Goal: Task Accomplishment & Management: Manage account settings

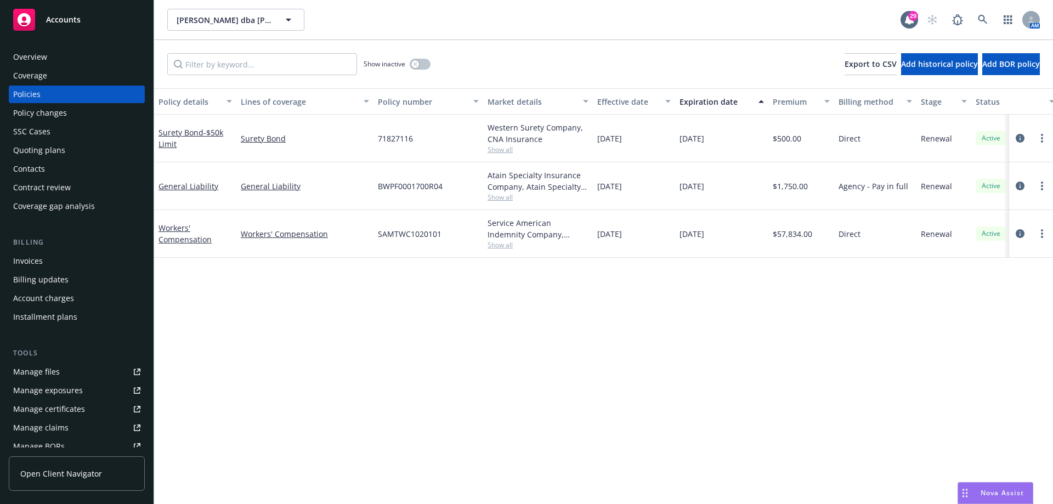
click at [57, 56] on div "Overview" at bounding box center [76, 57] width 127 height 18
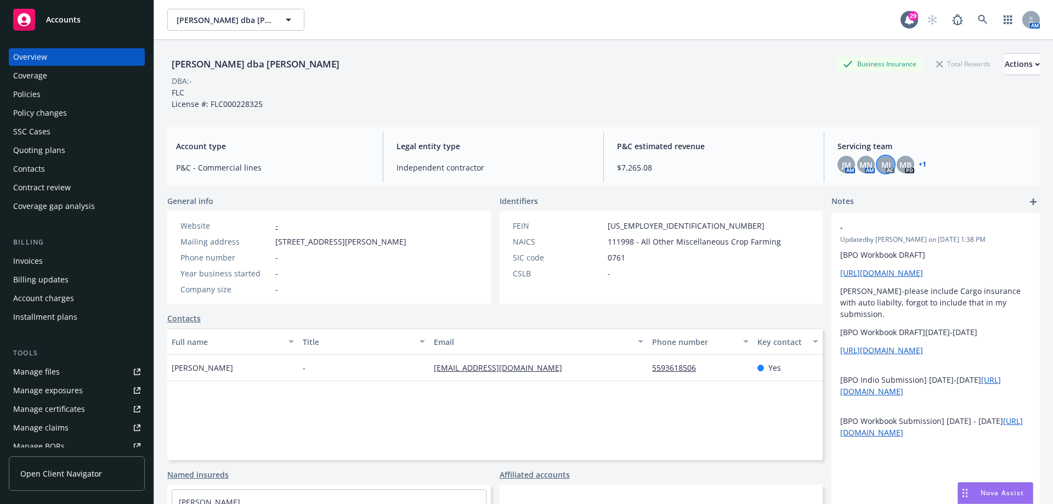
click at [881, 163] on span "MJ" at bounding box center [885, 165] width 9 height 12
click at [784, 131] on div "Account type P&C - Commercial lines Legal entity type Independent contractor P&…" at bounding box center [603, 156] width 872 height 59
click at [899, 162] on span "MB" at bounding box center [905, 165] width 12 height 12
click at [740, 145] on span "P&C estimated revenue" at bounding box center [714, 146] width 194 height 12
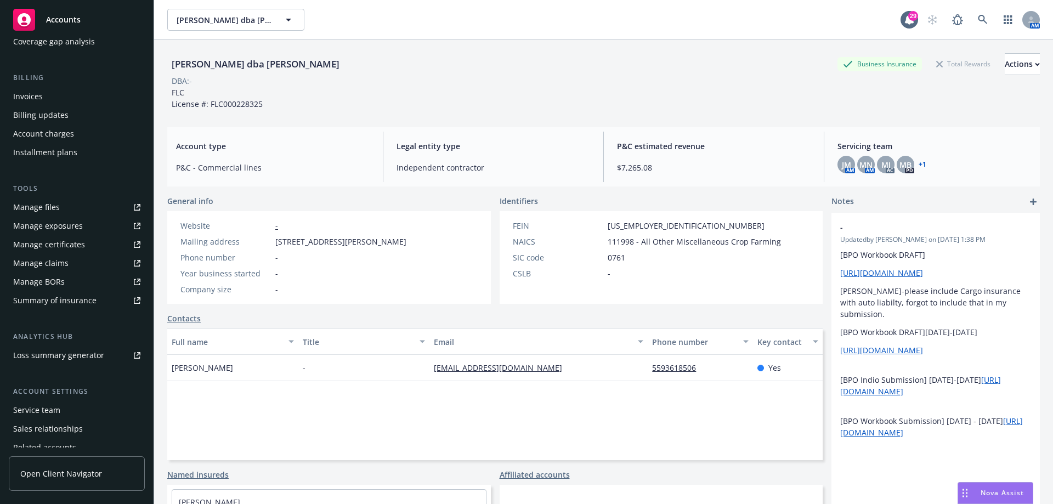
click at [48, 406] on div "Service team" at bounding box center [36, 410] width 47 height 18
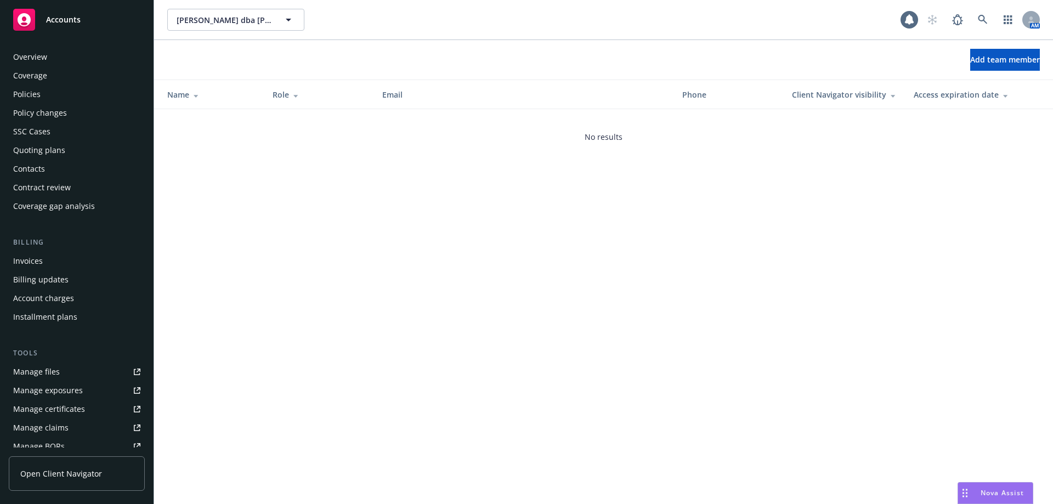
scroll to position [211, 0]
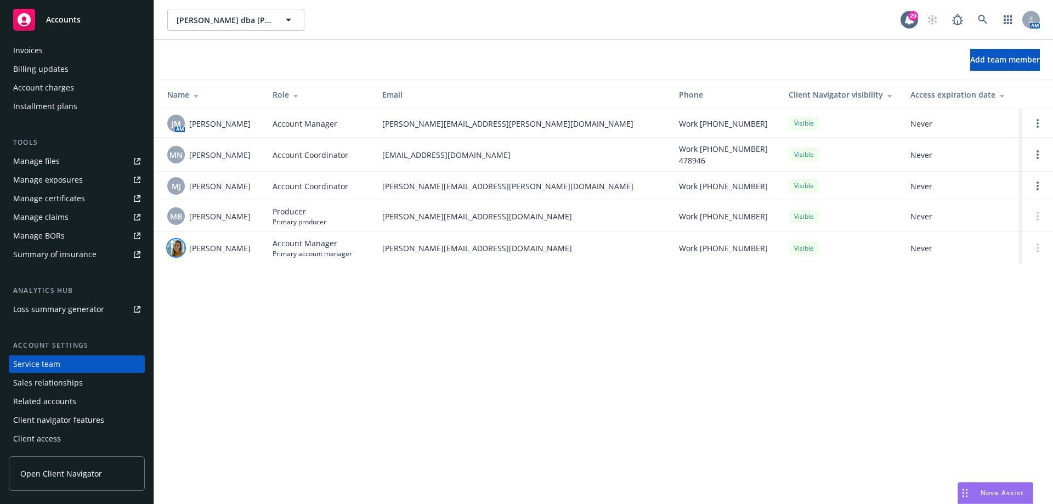
click at [175, 251] on img at bounding box center [176, 248] width 18 height 18
click at [283, 331] on div "Cisneros, Aniceto dba Cisneros Ag Cisneros, Aniceto dba Cisneros Ag 29 AM Add t…" at bounding box center [603, 252] width 899 height 504
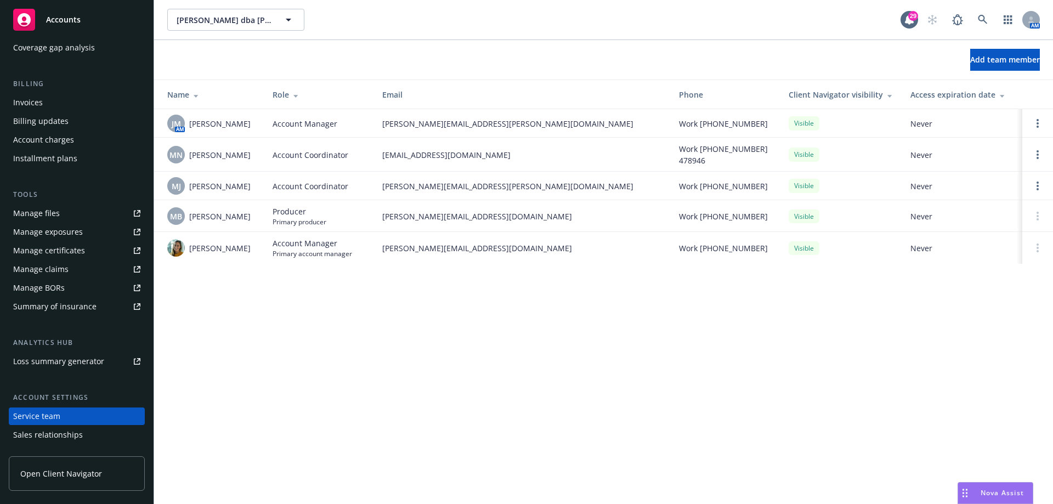
scroll to position [0, 0]
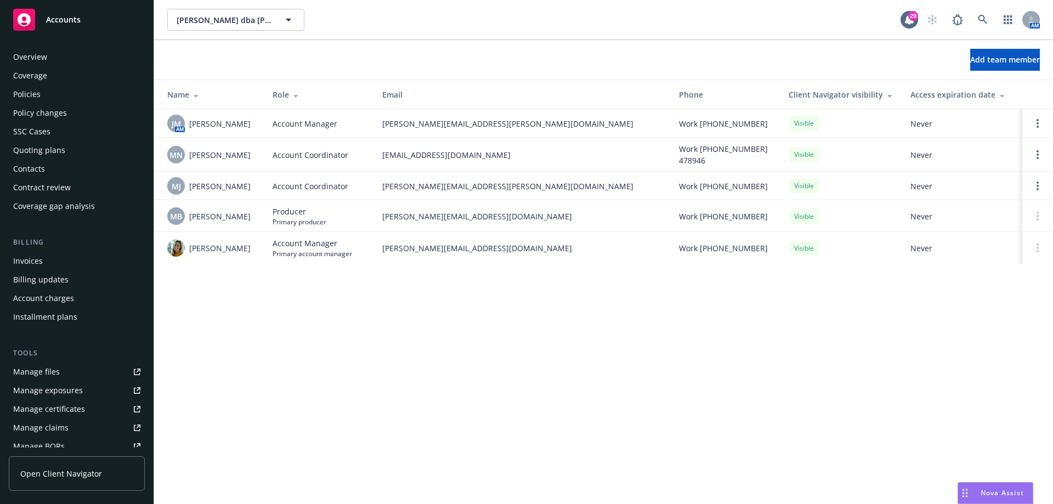
click at [64, 147] on div "Quoting plans" at bounding box center [76, 150] width 127 height 18
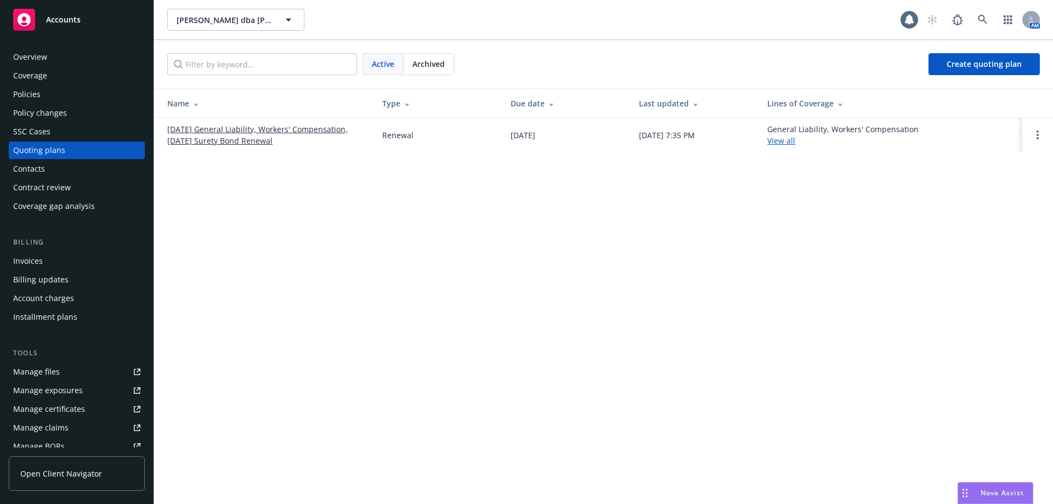
click at [223, 143] on link "10/28/25 General Liability, Workers' Compensation, 10/04/25 Surety Bond Renewal" at bounding box center [265, 134] width 197 height 23
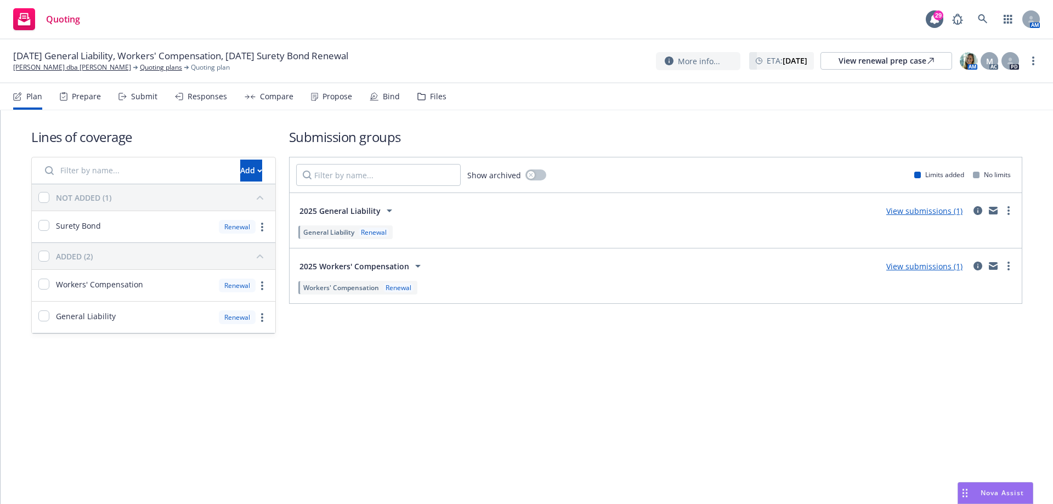
click at [96, 91] on div "Prepare" at bounding box center [80, 96] width 41 height 26
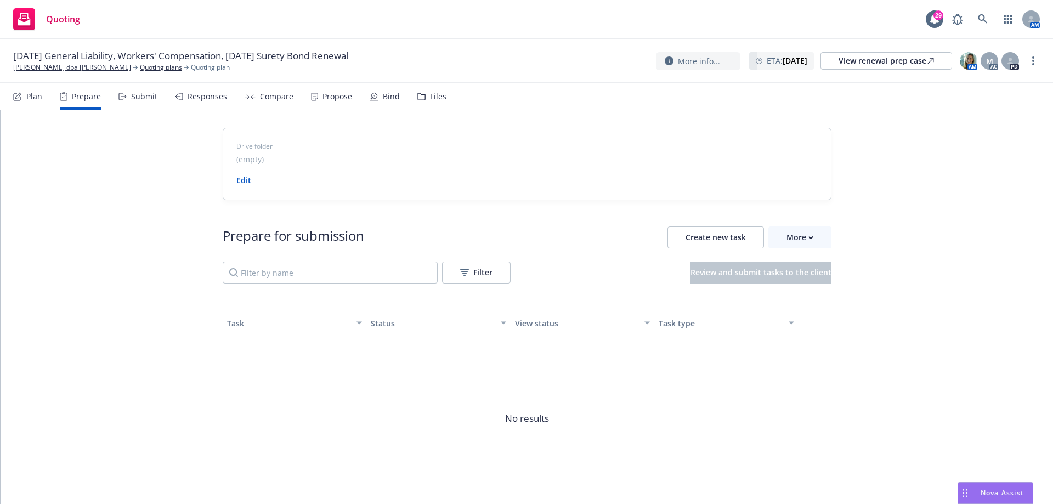
click at [134, 98] on div "Submit" at bounding box center [144, 96] width 26 height 9
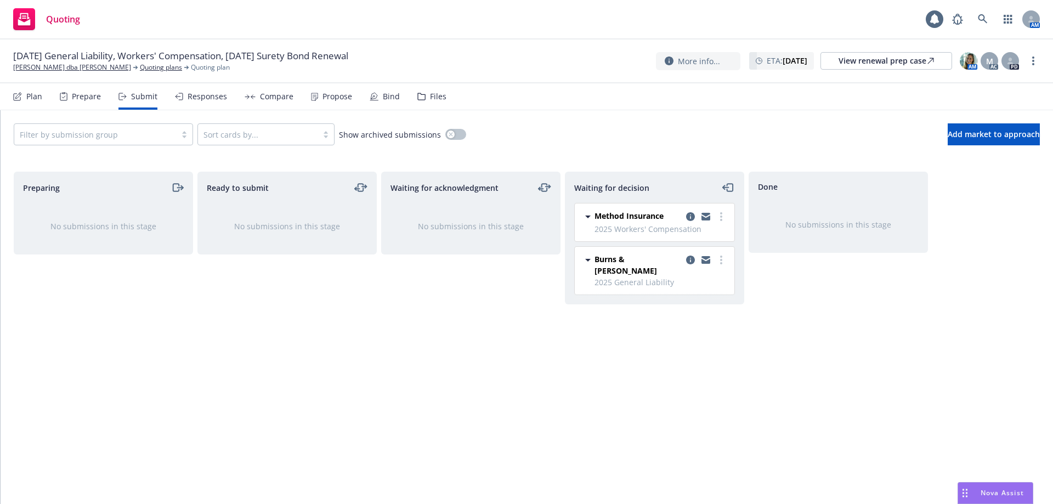
click at [225, 97] on div "Plan Prepare Submit Responses Compare Propose Bind Files" at bounding box center [229, 96] width 433 height 26
click at [201, 97] on div "Responses" at bounding box center [207, 96] width 39 height 9
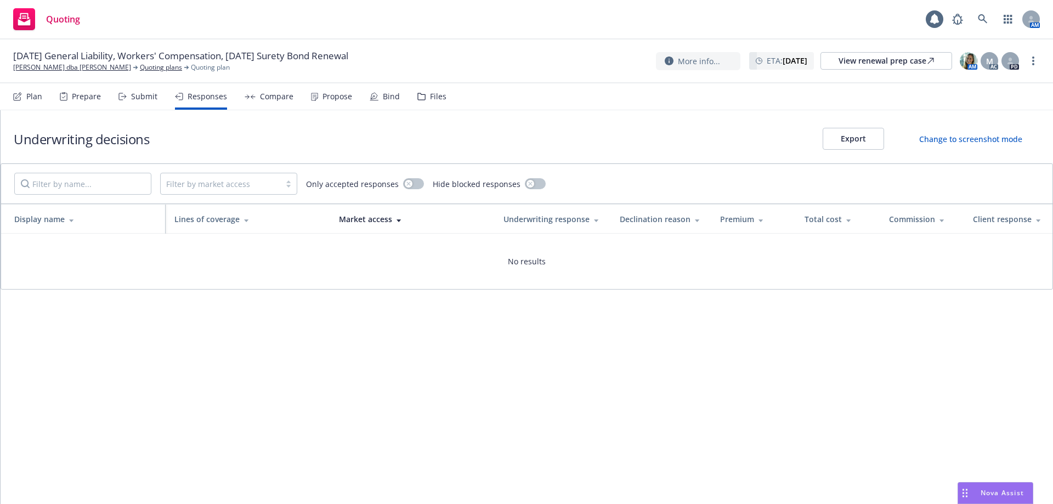
click at [41, 92] on div "Plan" at bounding box center [34, 96] width 16 height 9
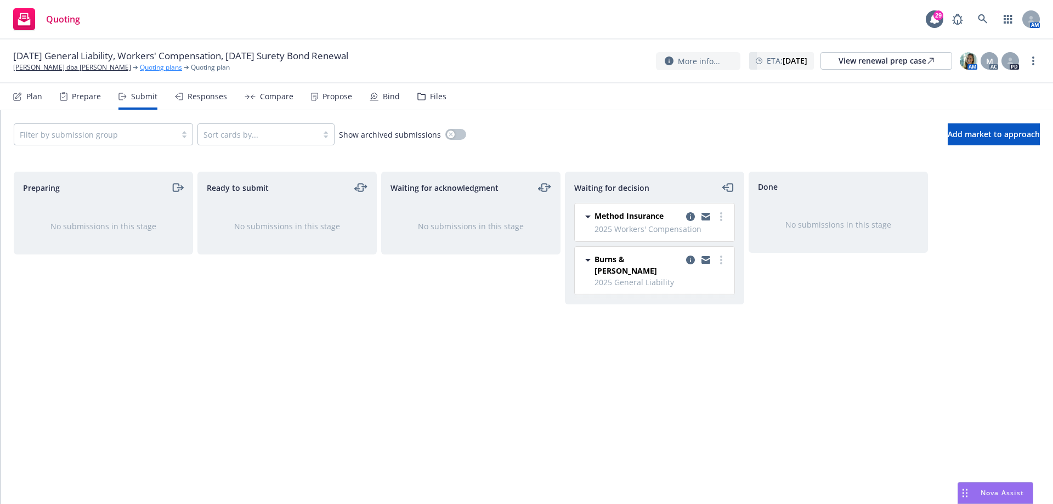
click at [140, 69] on link "Quoting plans" at bounding box center [161, 68] width 42 height 10
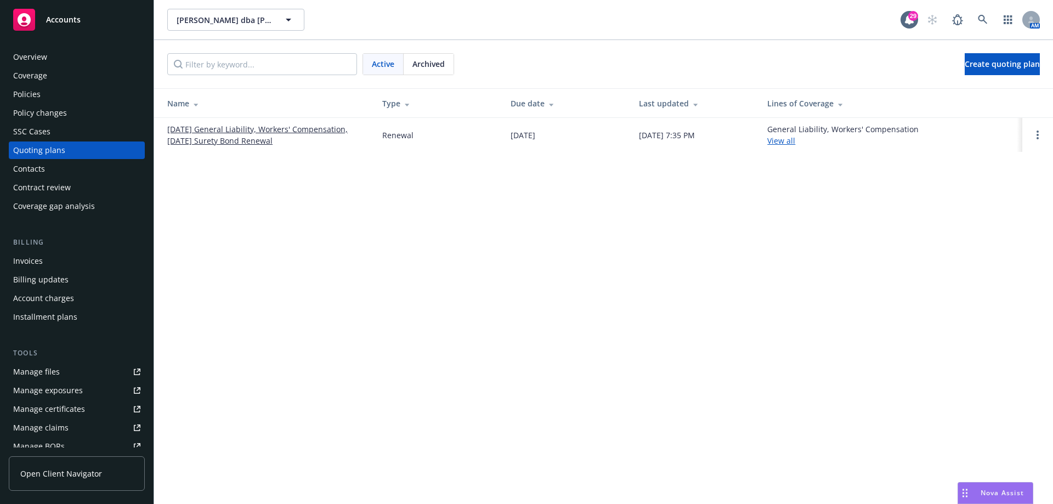
click at [1033, 148] on td at bounding box center [1037, 135] width 31 height 34
click at [1040, 132] on link "Open options" at bounding box center [1037, 134] width 13 height 13
click at [979, 66] on link "Copy logging email" at bounding box center [981, 61] width 96 height 22
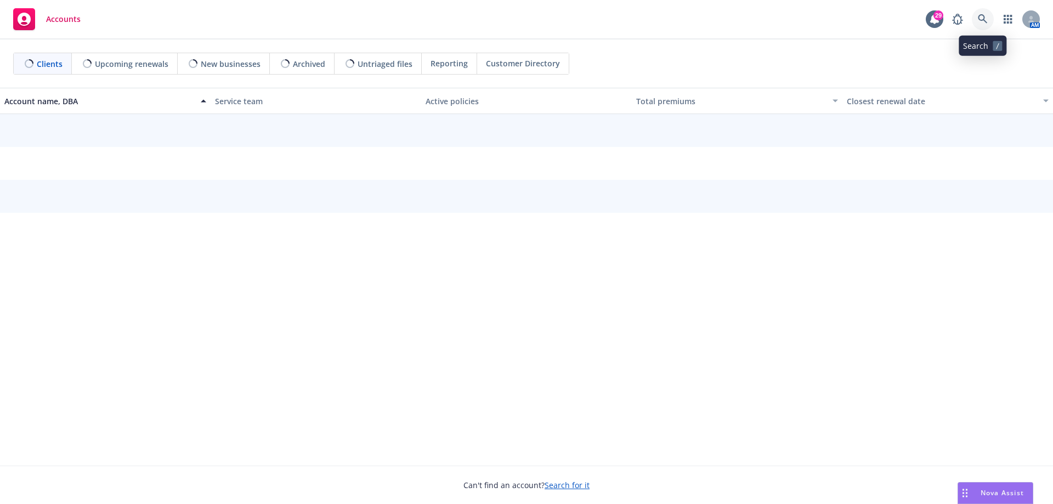
click at [986, 22] on link at bounding box center [983, 19] width 22 height 22
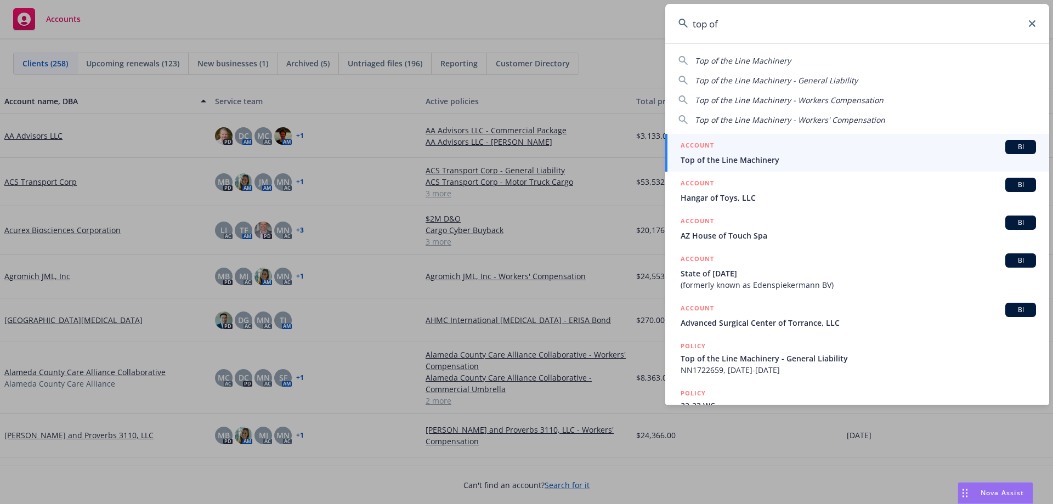
type input "top of"
click at [742, 154] on div "ACCOUNT BI" at bounding box center [858, 147] width 355 height 14
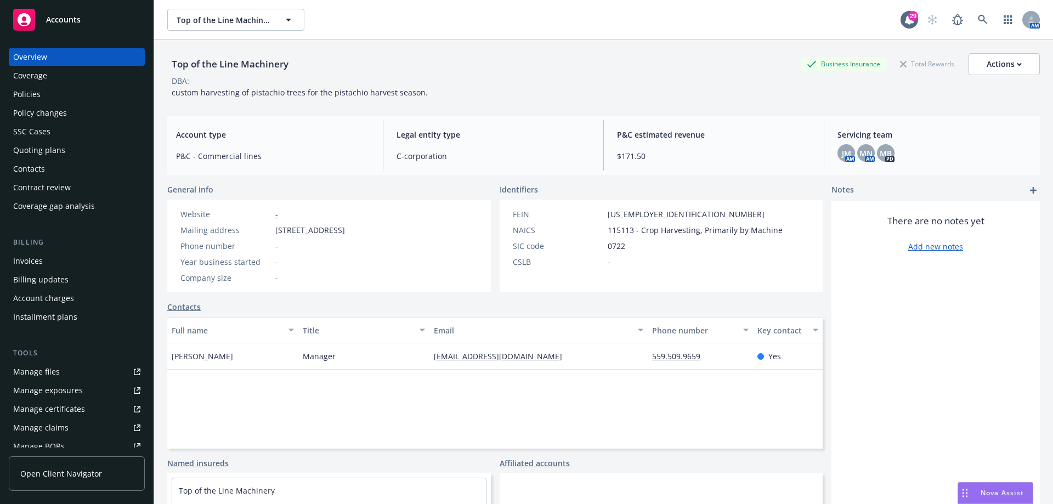
click at [92, 94] on div "Policies" at bounding box center [76, 95] width 127 height 18
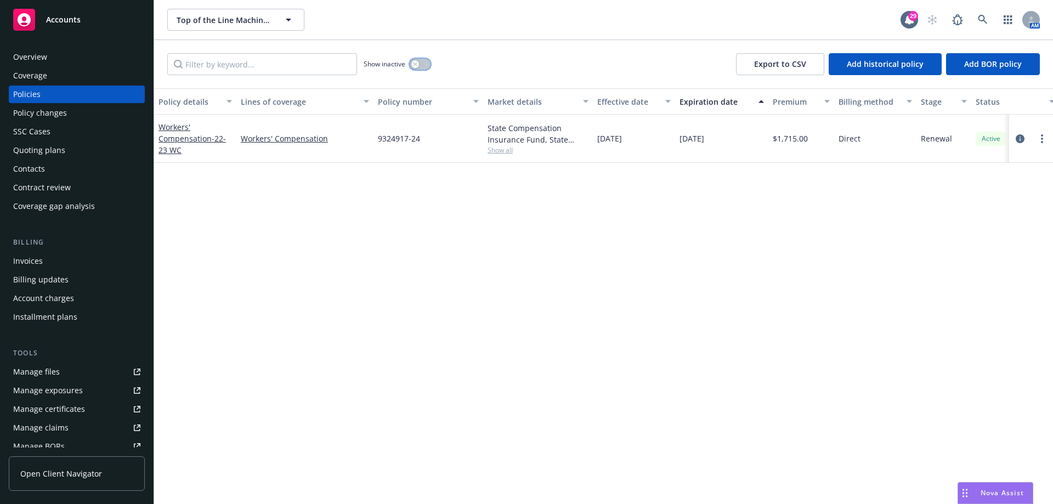
click at [421, 64] on button "button" at bounding box center [420, 64] width 21 height 11
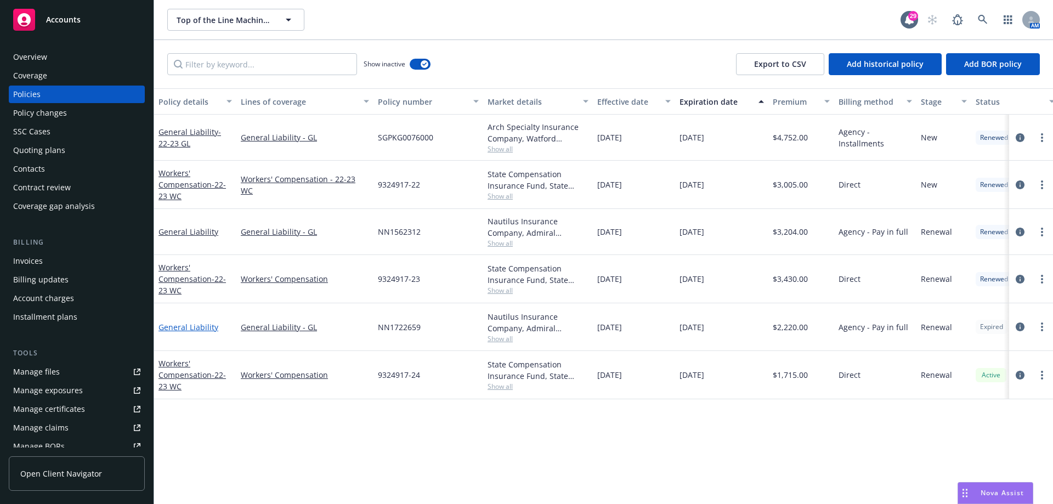
click at [185, 330] on link "General Liability" at bounding box center [188, 327] width 60 height 10
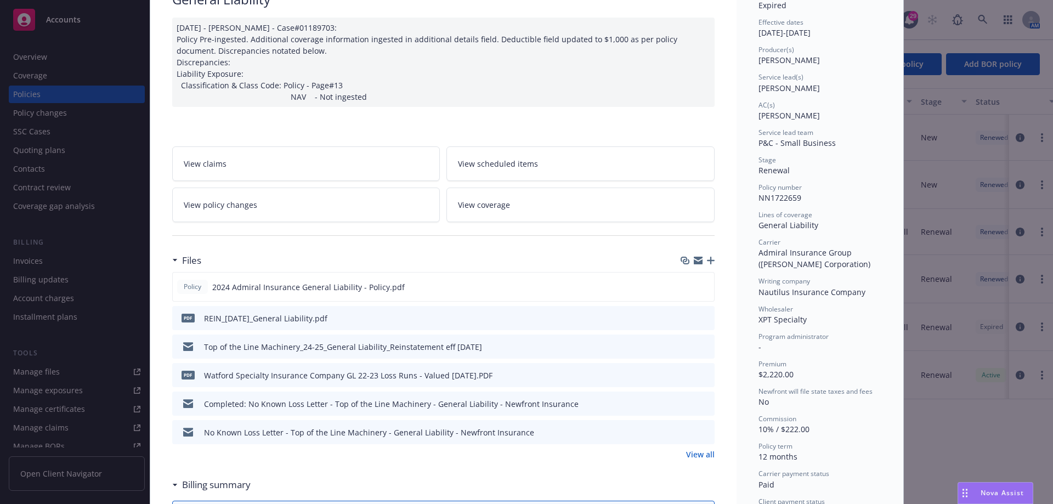
scroll to position [165, 0]
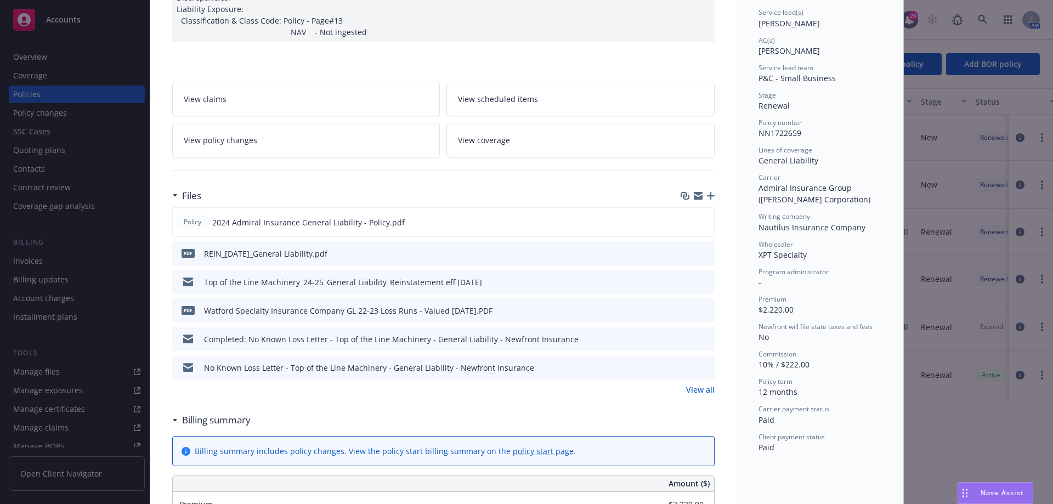
click at [693, 387] on link "View all" at bounding box center [700, 390] width 29 height 12
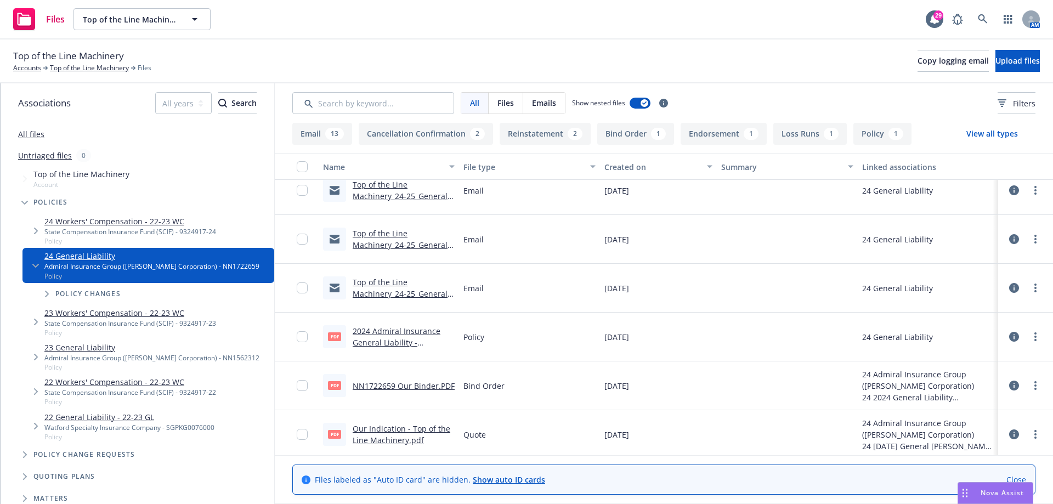
scroll to position [790, 0]
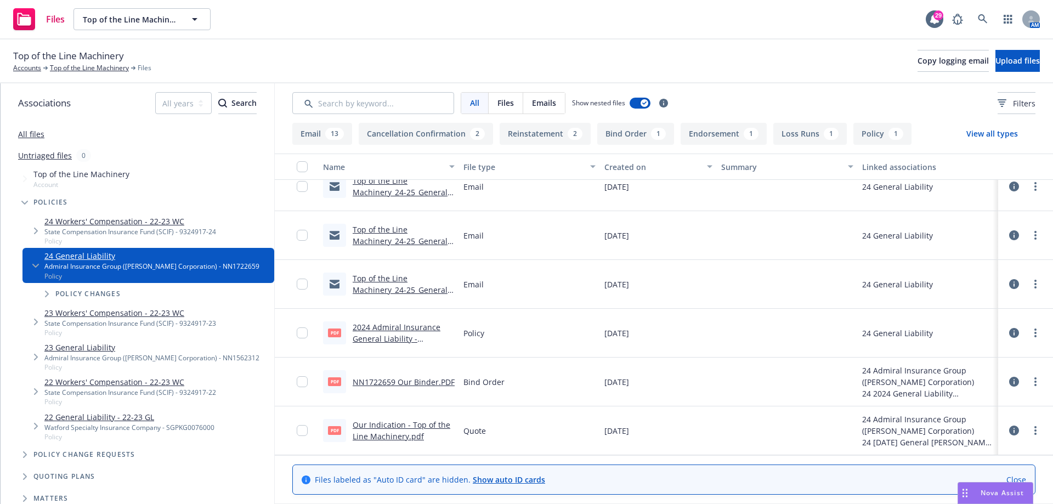
click at [372, 338] on link "2024 Admiral Insurance General Liability - Policy.pdf" at bounding box center [397, 338] width 88 height 33
click at [984, 19] on icon at bounding box center [982, 18] width 9 height 9
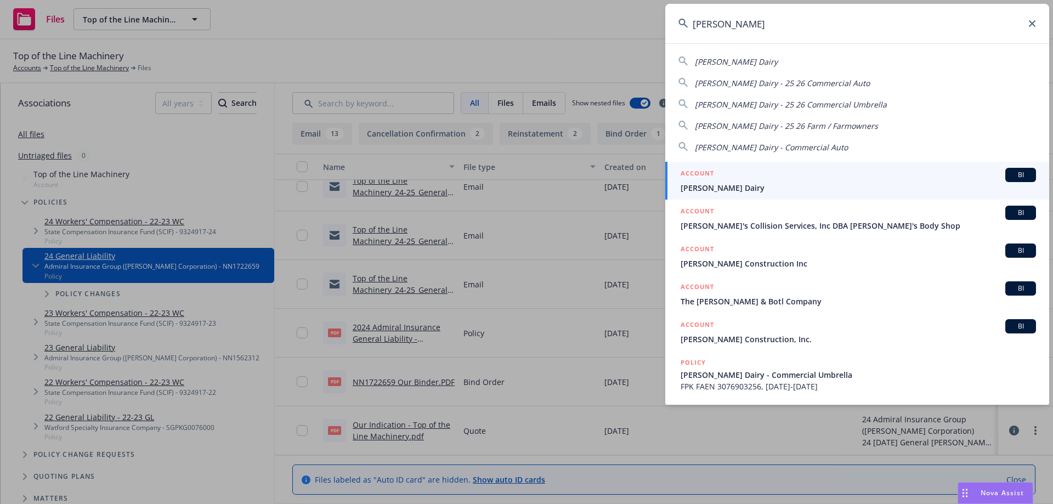
type input "[PERSON_NAME]"
click at [700, 177] on h5 "ACCOUNT" at bounding box center [697, 174] width 33 height 13
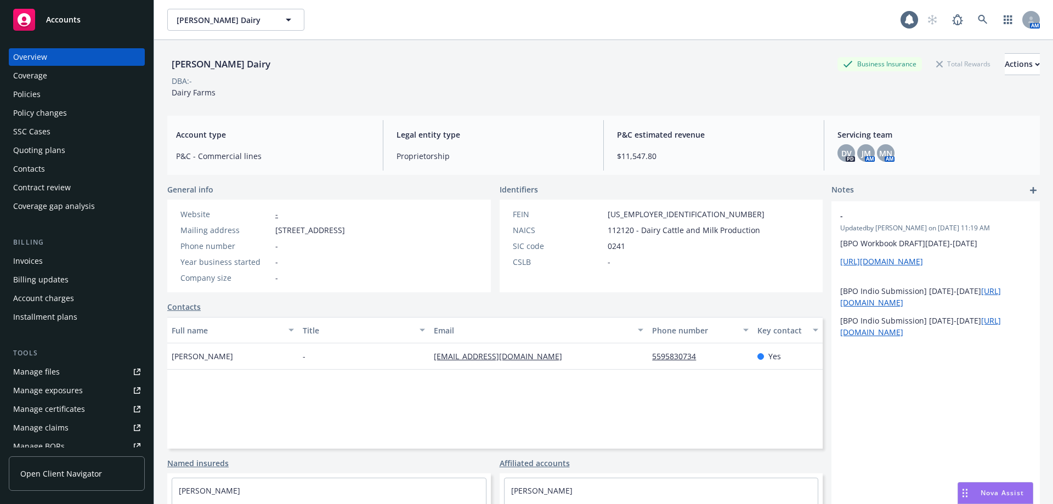
click at [37, 97] on div "Policies" at bounding box center [26, 95] width 27 height 18
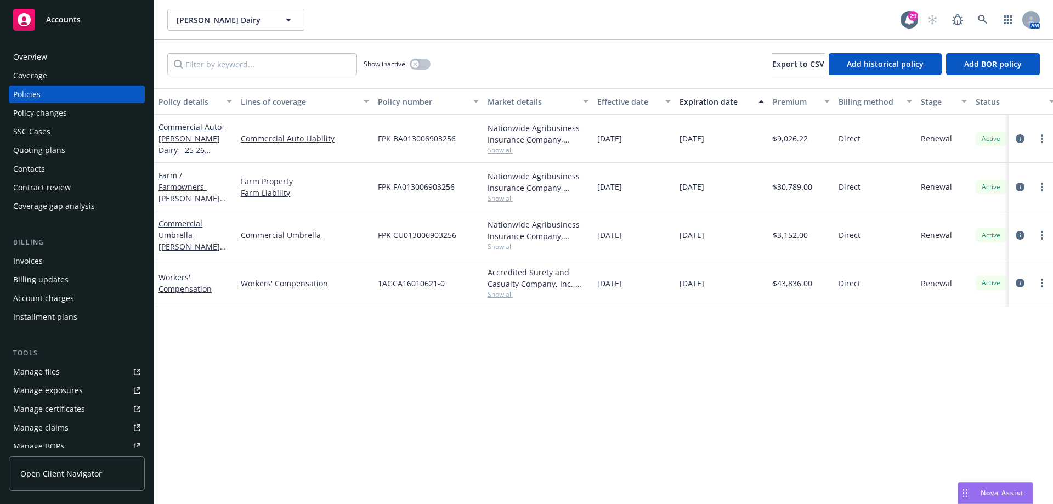
click at [457, 139] on div "FPK BA013006903256" at bounding box center [428, 139] width 110 height 48
drag, startPoint x: 459, startPoint y: 137, endPoint x: 369, endPoint y: 136, distance: 89.9
click at [369, 136] on div "Commercial Auto - Tony Cox Dairy - 25 26 Commercial Auto Commercial Auto Liabil…" at bounding box center [683, 139] width 1058 height 48
copy div "FPK BA013006903256"
click at [985, 20] on icon at bounding box center [983, 20] width 10 height 10
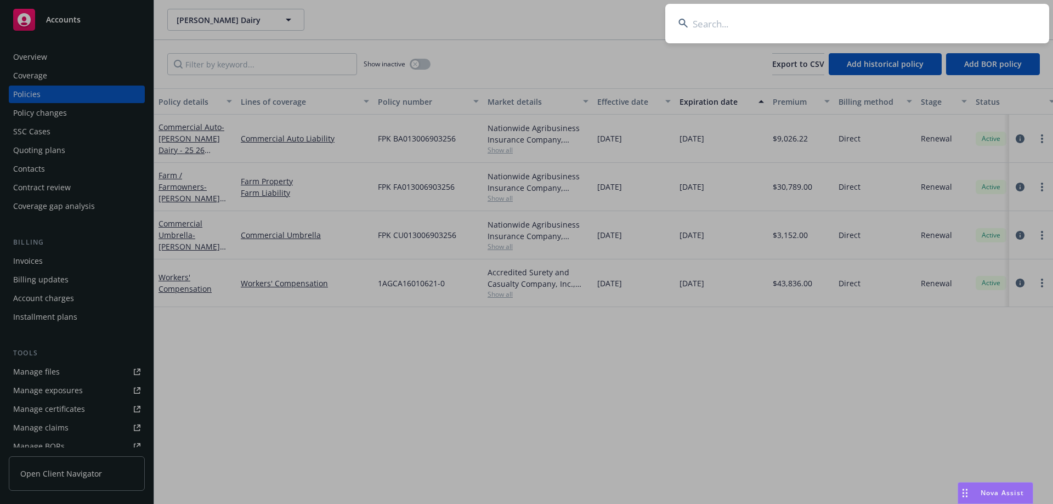
click at [747, 27] on input at bounding box center [857, 23] width 384 height 39
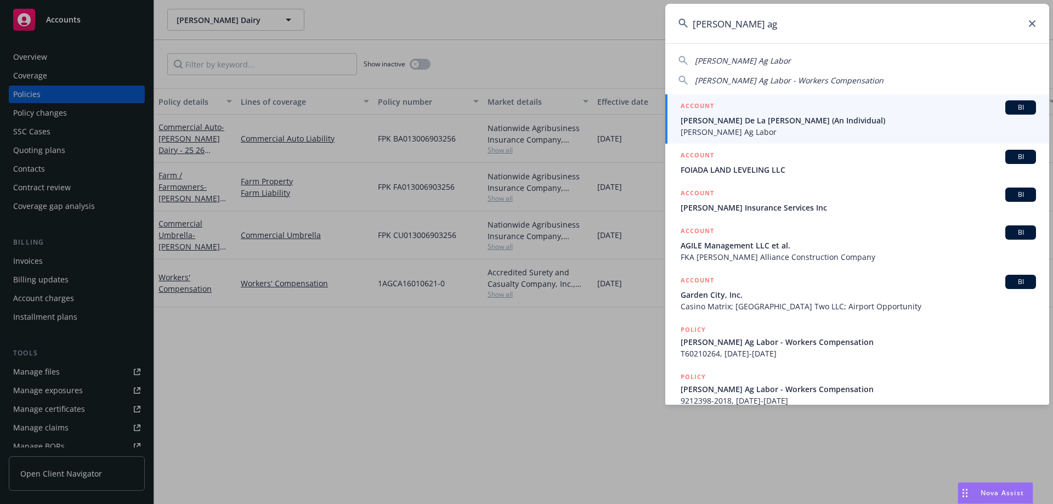
type input "luz ag"
click at [738, 112] on div "ACCOUNT BI" at bounding box center [858, 107] width 355 height 14
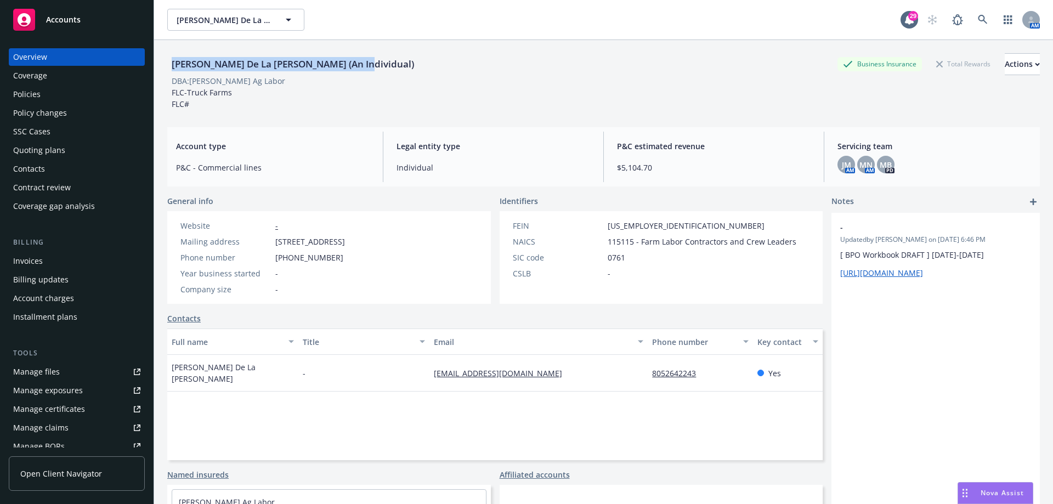
drag, startPoint x: 352, startPoint y: 65, endPoint x: 171, endPoint y: 63, distance: 181.5
click at [171, 63] on div "Ramirez, Maria De La Luz (An Individual)" at bounding box center [292, 64] width 251 height 14
copy div "Ramirez, Maria De La Luz (An Individual)"
click at [52, 259] on div "Invoices" at bounding box center [76, 261] width 127 height 18
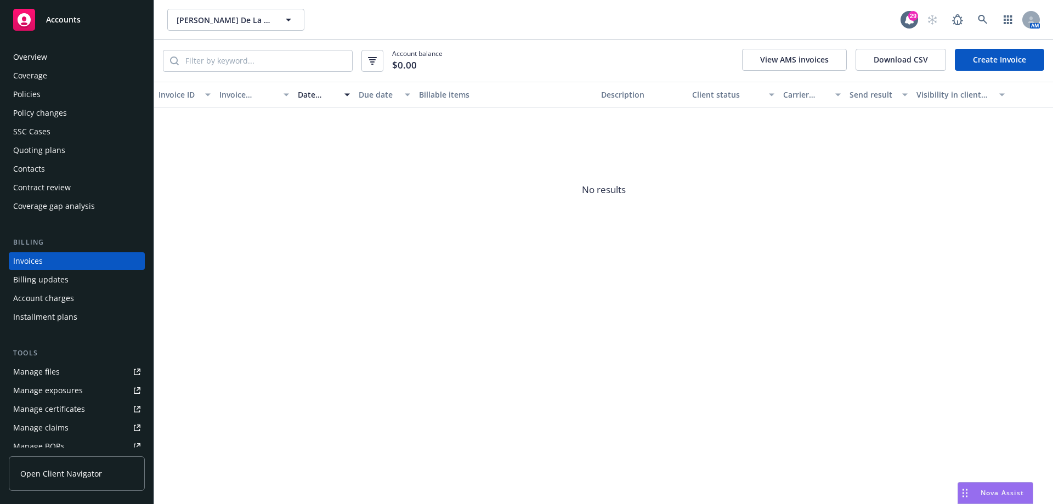
click at [57, 92] on div "Policies" at bounding box center [76, 95] width 127 height 18
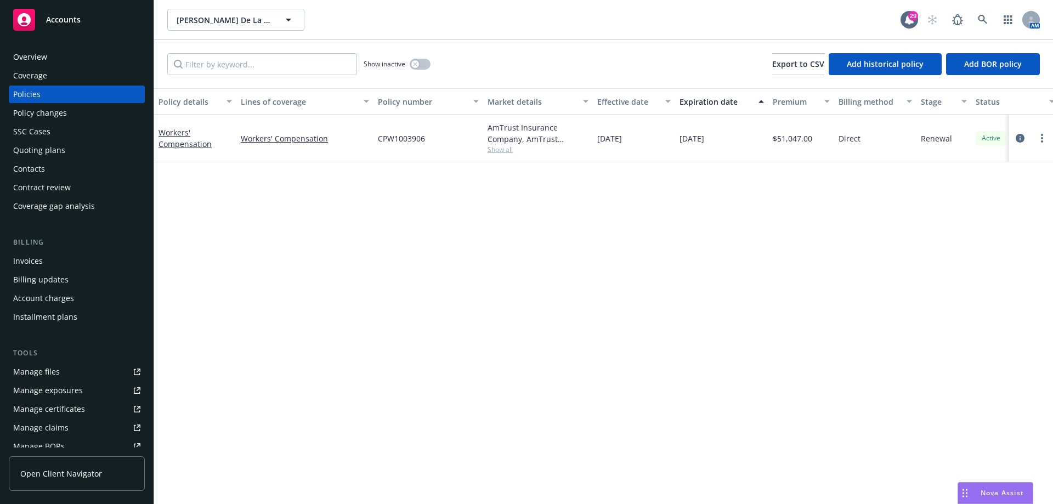
click at [60, 277] on div "Billing updates" at bounding box center [40, 280] width 55 height 18
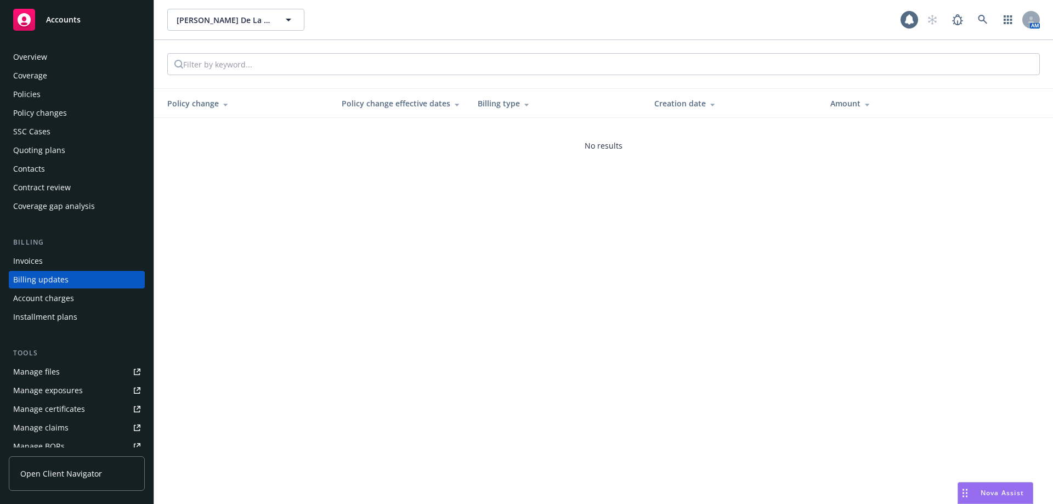
scroll to position [10, 0]
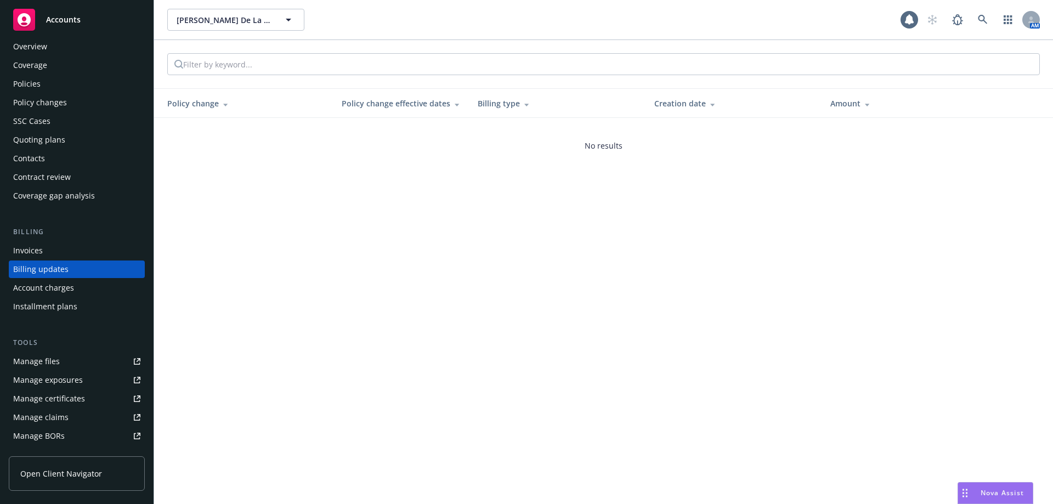
click at [72, 292] on div "Account charges" at bounding box center [43, 288] width 61 height 18
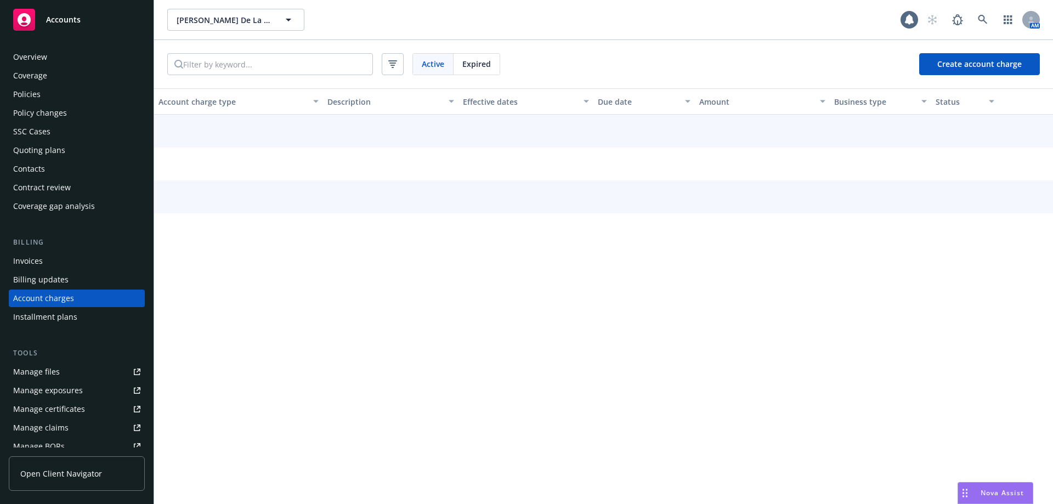
scroll to position [29, 0]
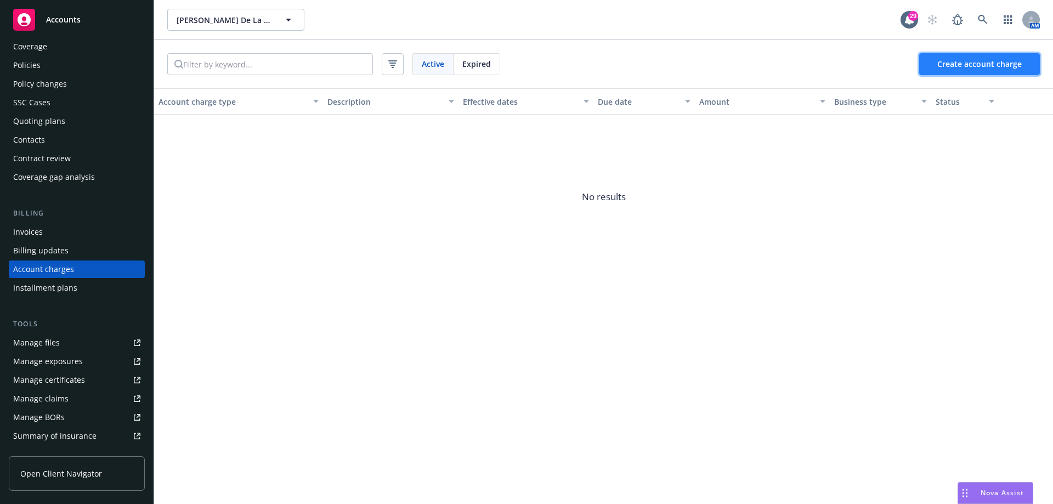
click at [1000, 65] on span "Create account charge" at bounding box center [979, 64] width 84 height 10
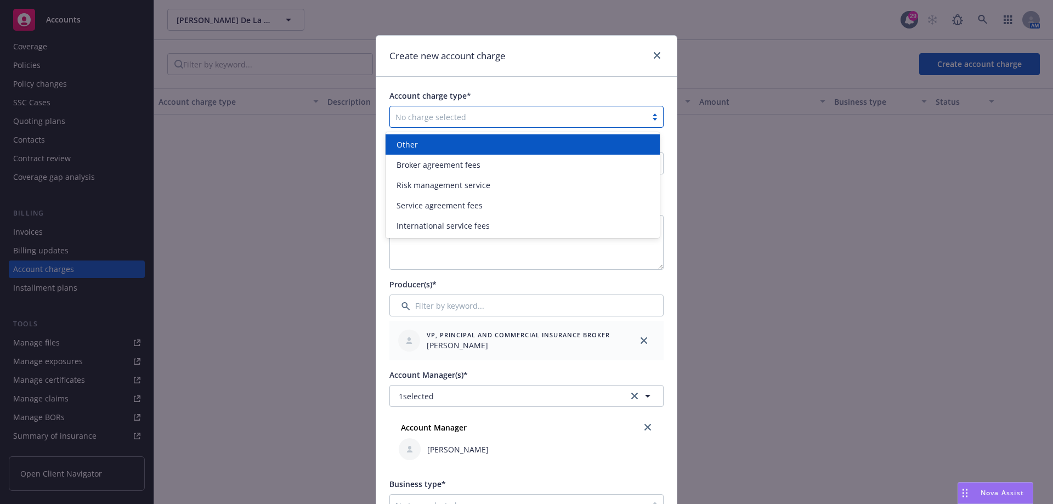
click at [429, 124] on div "No charge selected" at bounding box center [518, 117] width 257 height 18
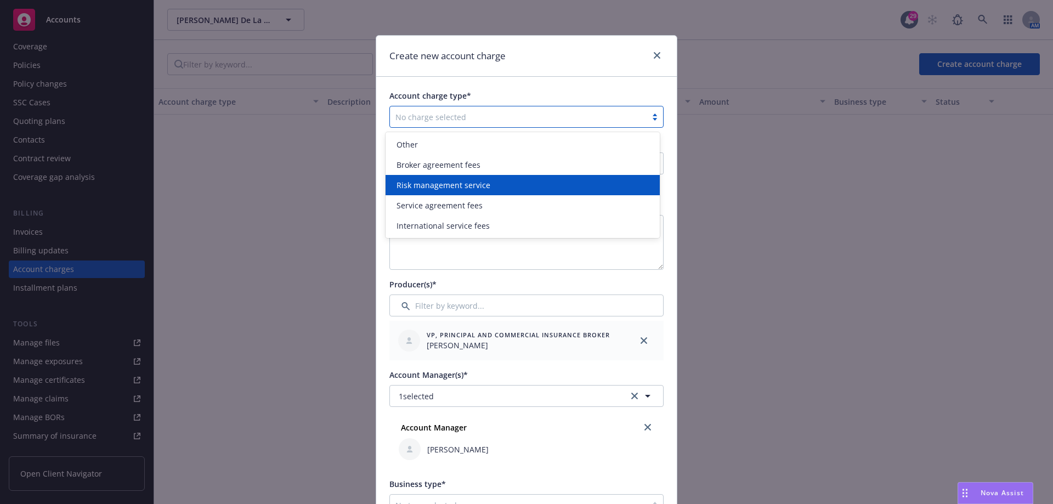
click at [461, 182] on span "Risk management service" at bounding box center [443, 185] width 94 height 12
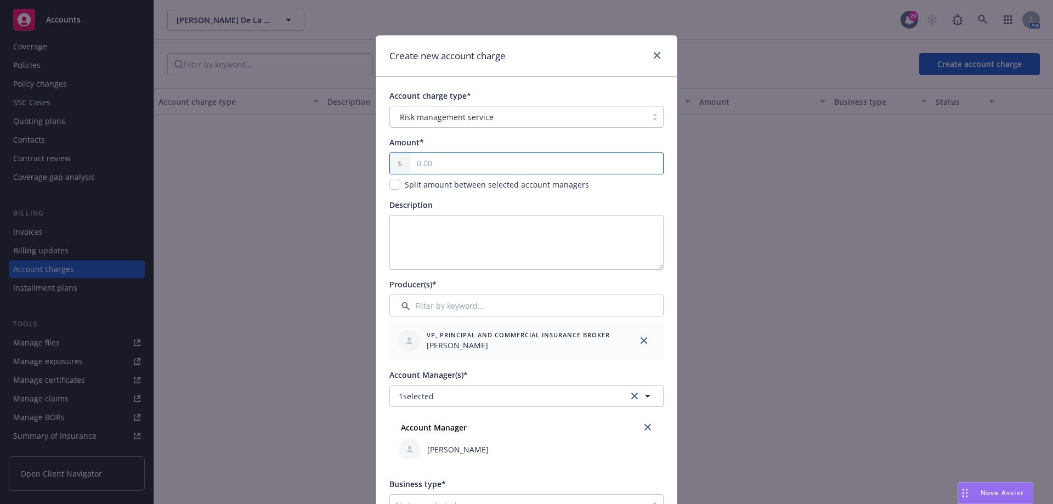
click at [438, 167] on input "text" at bounding box center [536, 163] width 253 height 21
type input "200.00"
click at [469, 139] on div "Amount*" at bounding box center [526, 143] width 274 height 12
click at [445, 224] on textarea "Description" at bounding box center [526, 242] width 274 height 55
click at [414, 222] on textarea "Description" at bounding box center [526, 242] width 274 height 55
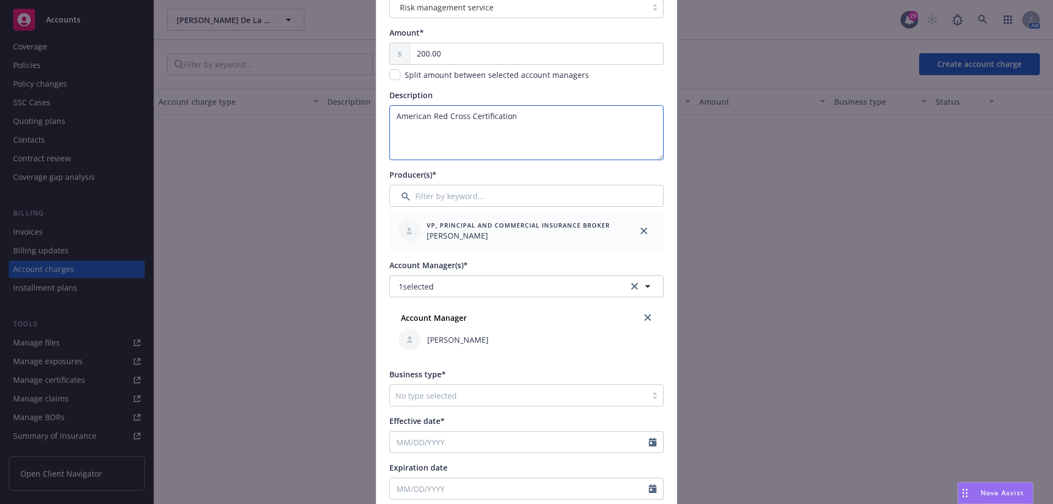
scroll to position [274, 0]
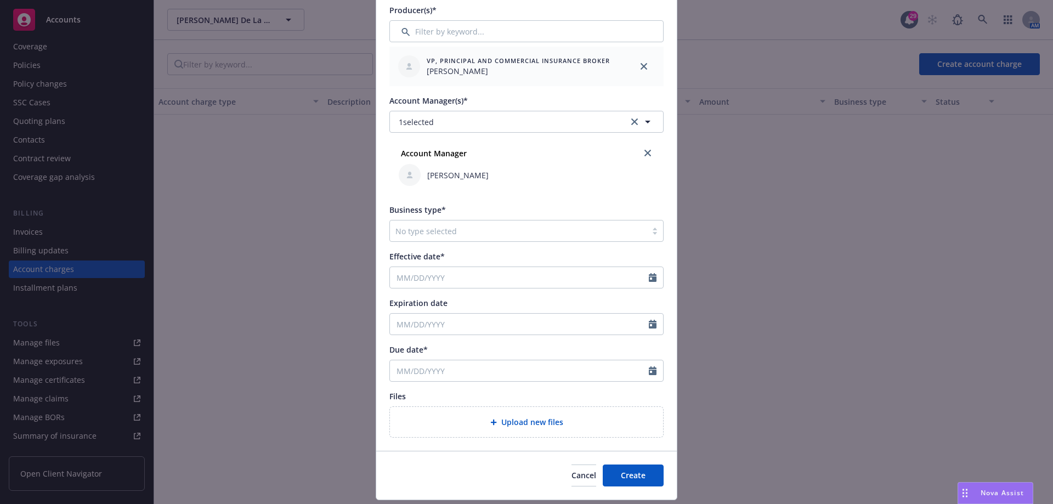
type textarea "American Red Cross Certification"
click at [444, 236] on div at bounding box center [518, 230] width 246 height 13
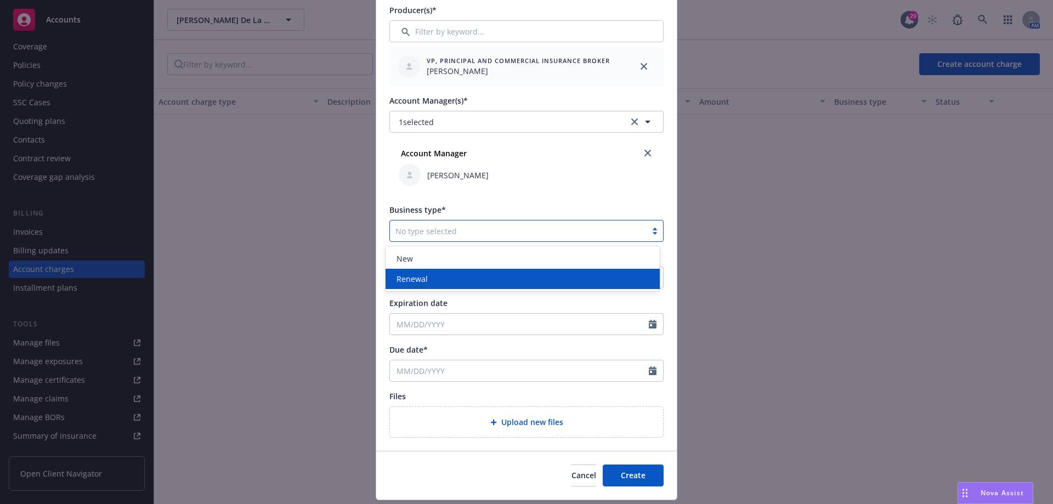
click at [438, 281] on div "Renewal" at bounding box center [522, 279] width 261 height 12
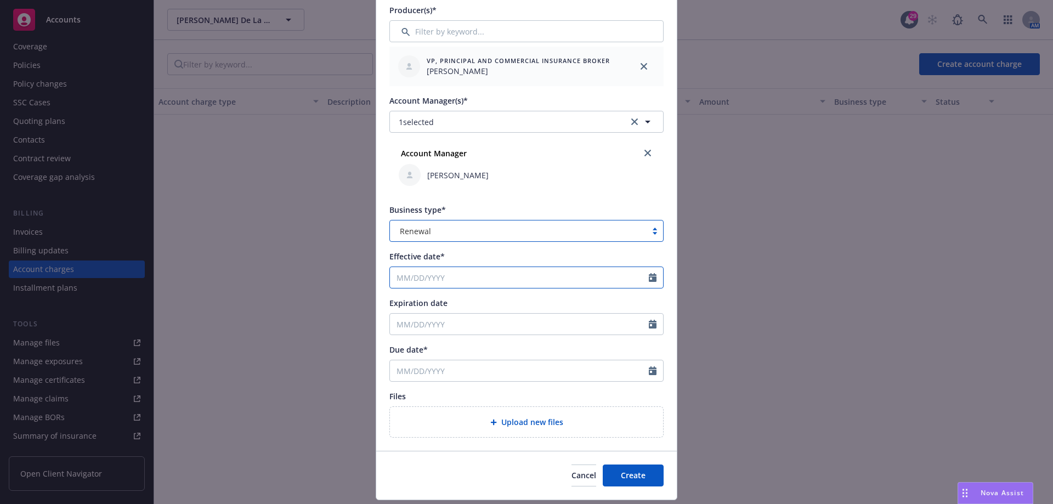
select select "8"
click at [470, 277] on input "Effective date*" at bounding box center [519, 277] width 259 height 21
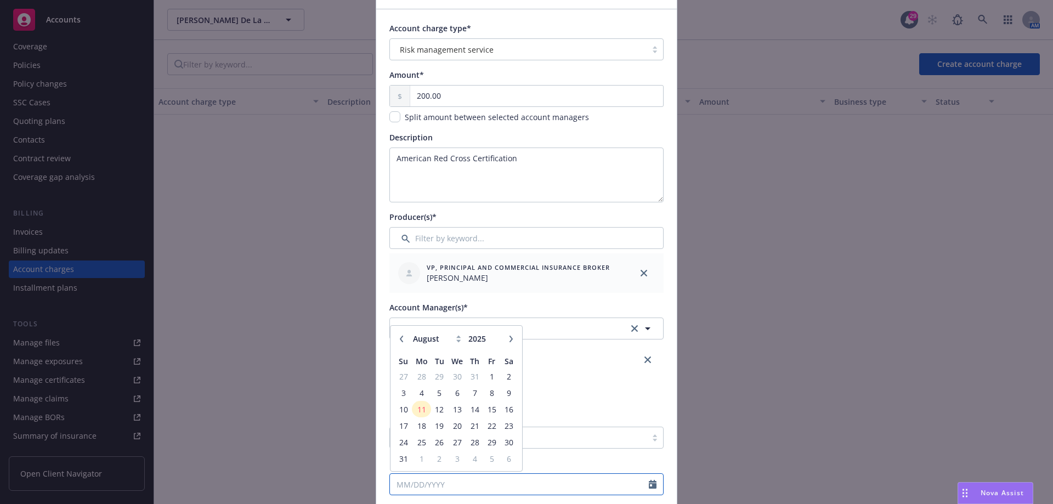
scroll to position [0, 0]
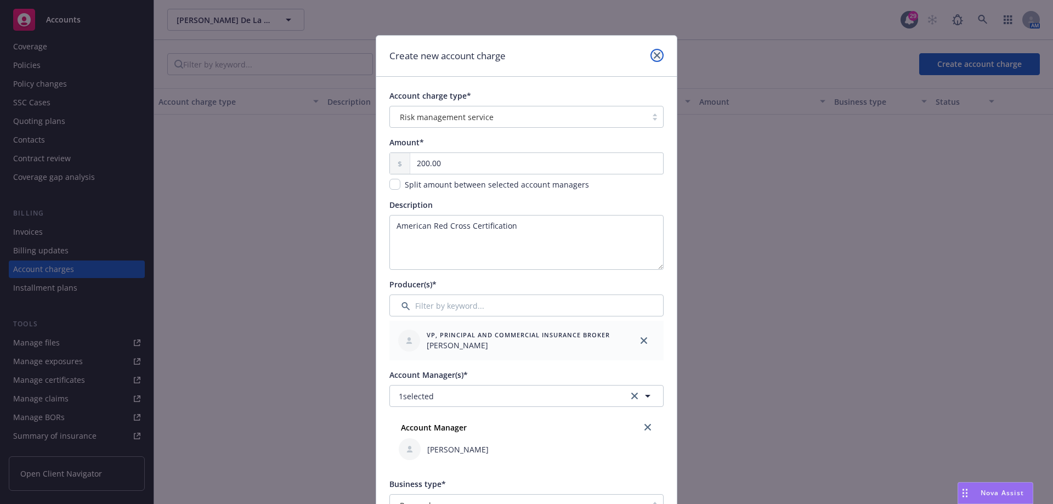
click at [654, 52] on icon "close" at bounding box center [657, 55] width 7 height 7
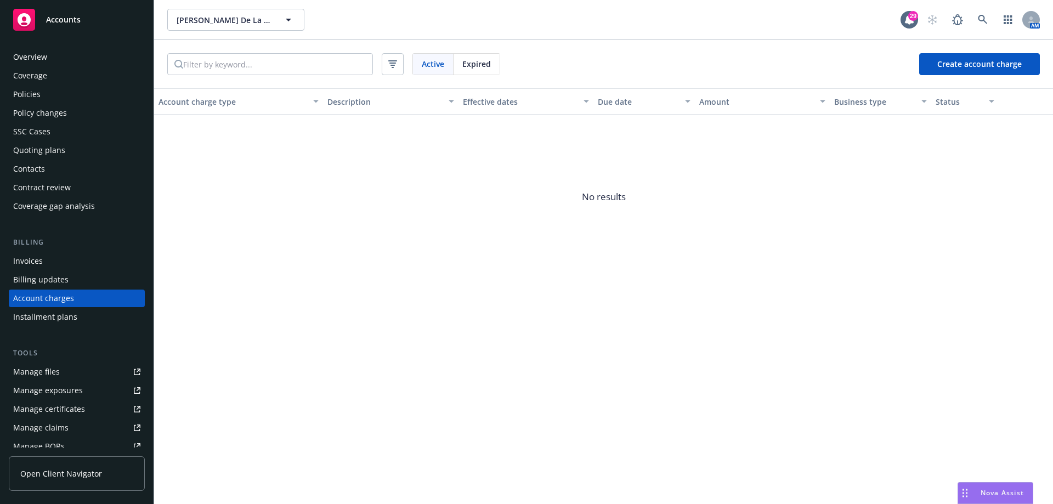
click at [46, 92] on div "Policies" at bounding box center [76, 95] width 127 height 18
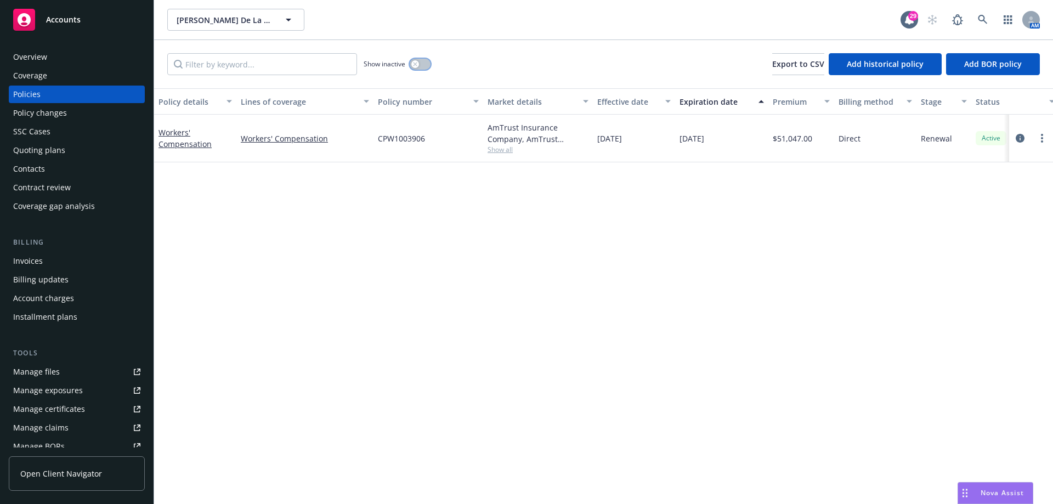
click at [410, 66] on button "button" at bounding box center [420, 64] width 21 height 11
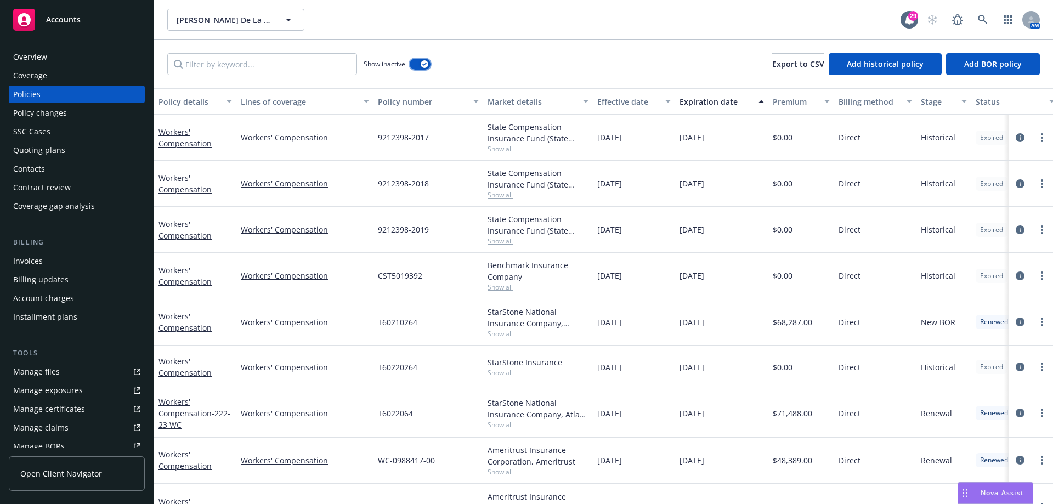
click at [421, 66] on button "button" at bounding box center [420, 64] width 21 height 11
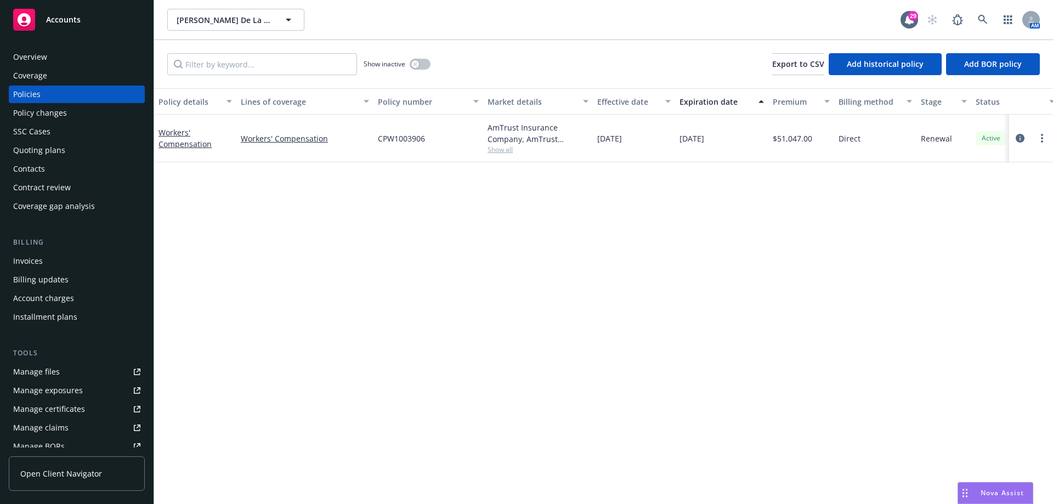
click at [72, 304] on div "Account charges" at bounding box center [43, 299] width 61 height 18
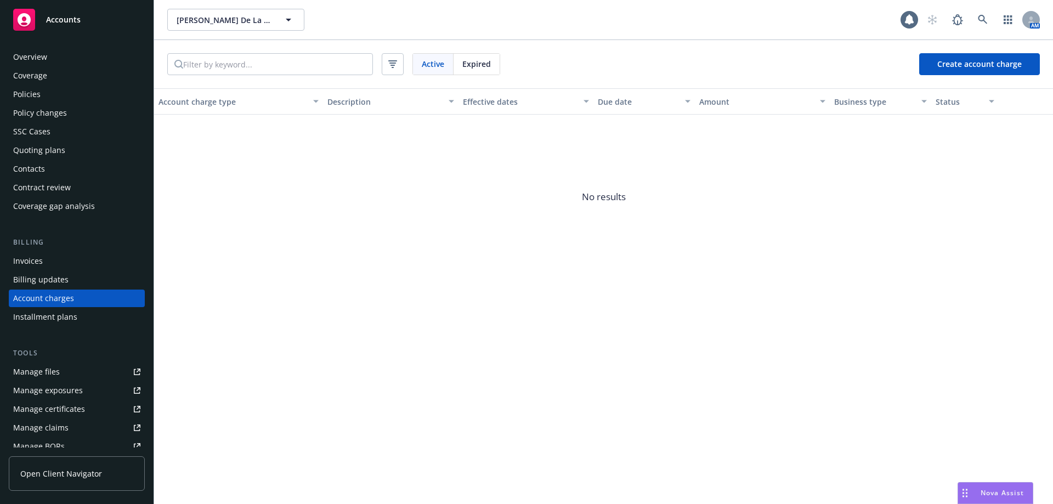
scroll to position [29, 0]
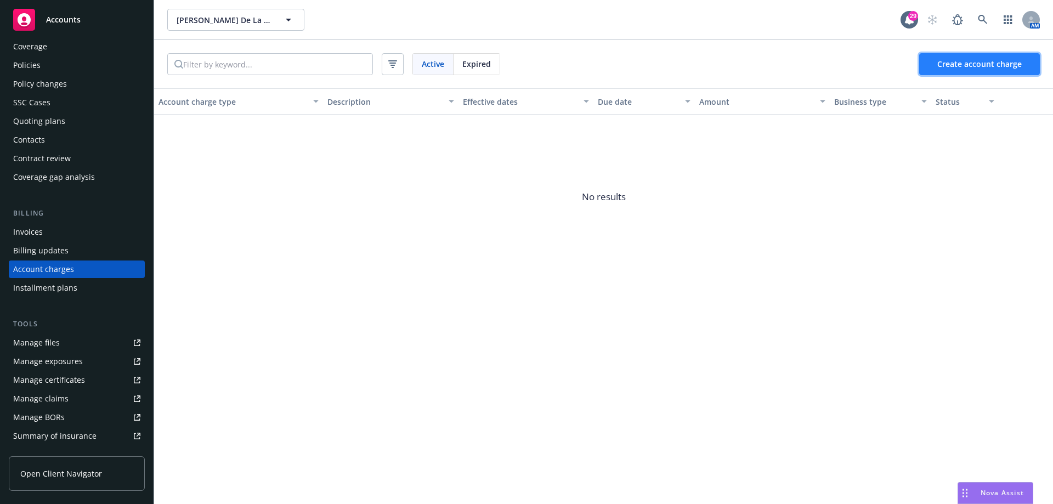
click at [962, 73] on button "Create account charge" at bounding box center [979, 64] width 121 height 22
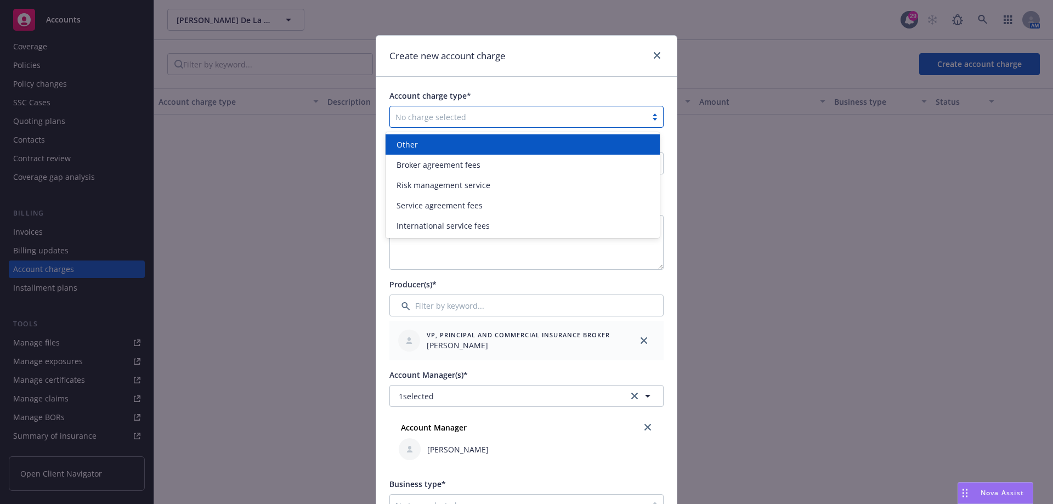
click at [455, 107] on div "No charge selected" at bounding box center [526, 117] width 274 height 22
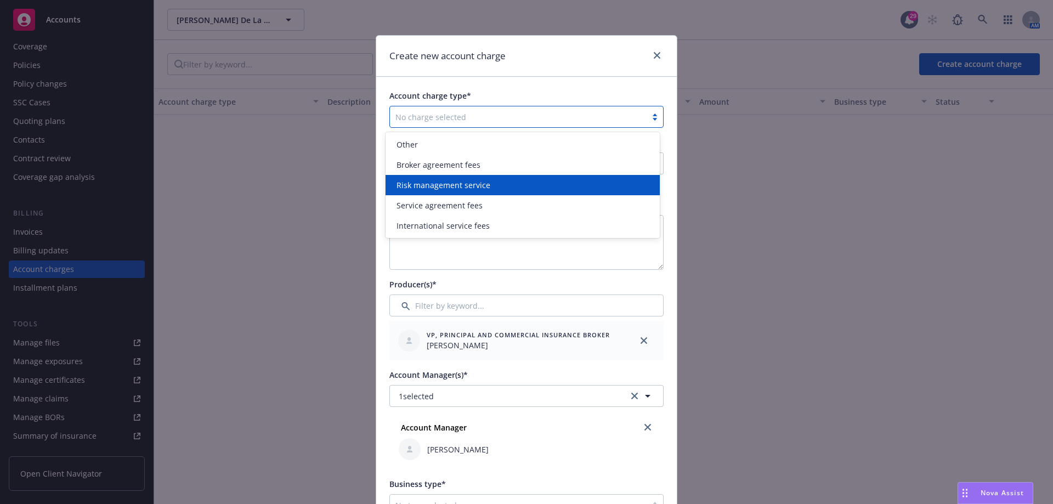
click at [437, 178] on div "Risk management service" at bounding box center [522, 185] width 274 height 20
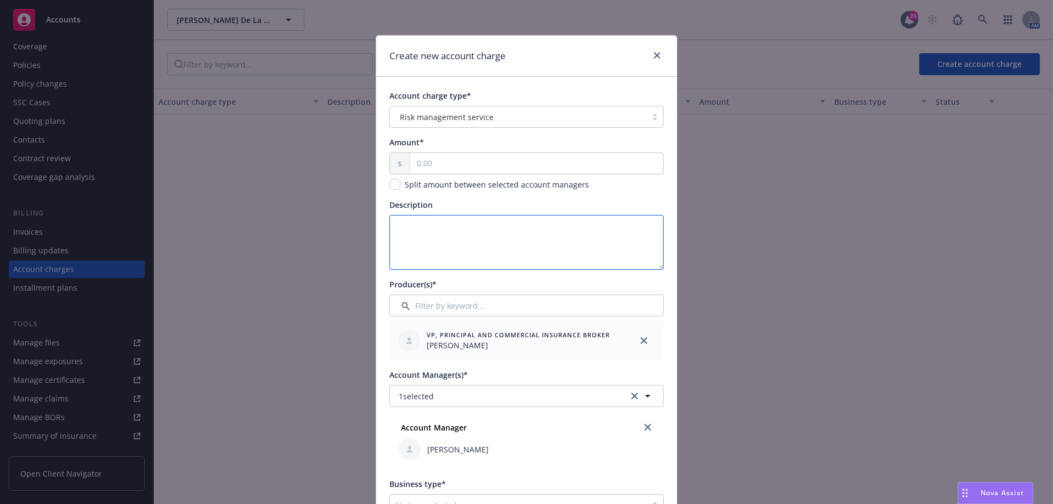
click at [430, 219] on textarea "Description" at bounding box center [526, 242] width 274 height 55
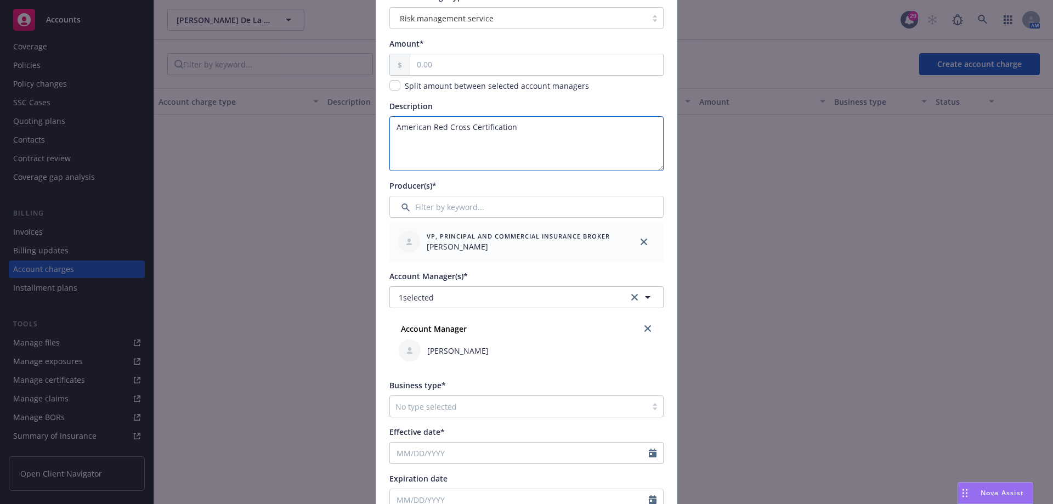
scroll to position [219, 0]
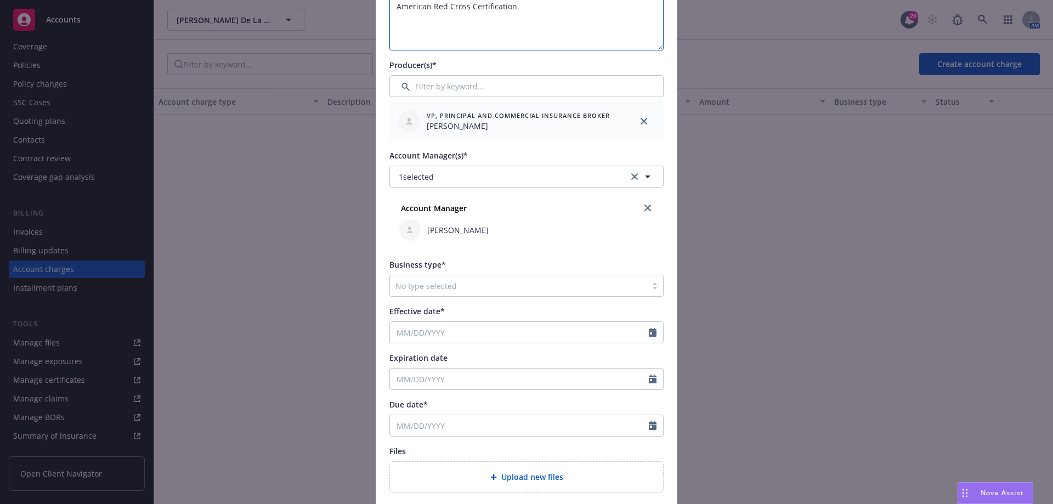
type textarea "American Red Cross Certification"
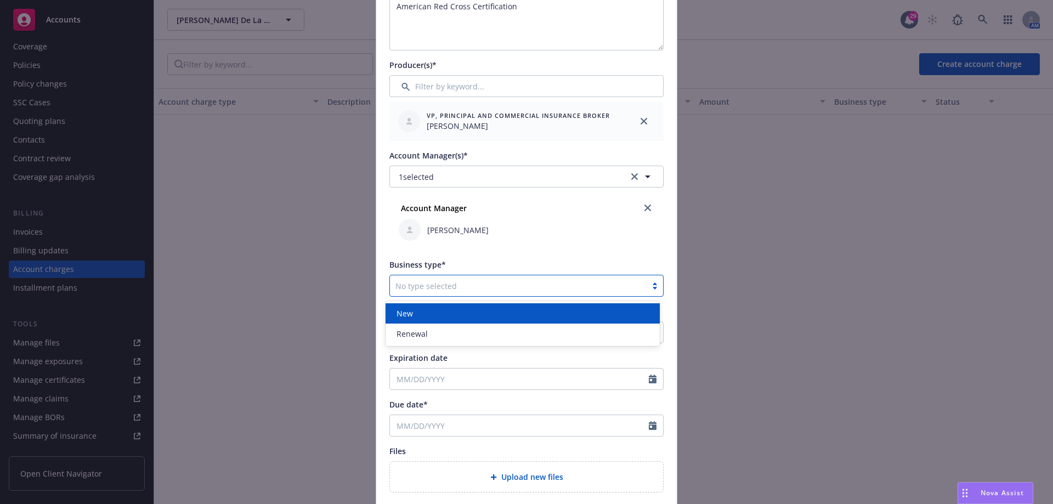
click at [441, 291] on div at bounding box center [518, 285] width 246 height 13
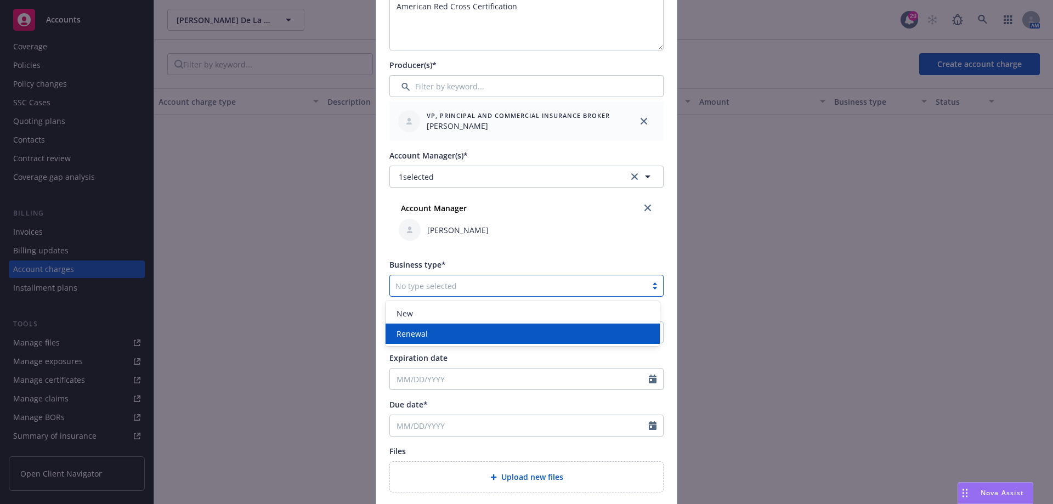
click at [433, 333] on div "Renewal" at bounding box center [522, 334] width 261 height 12
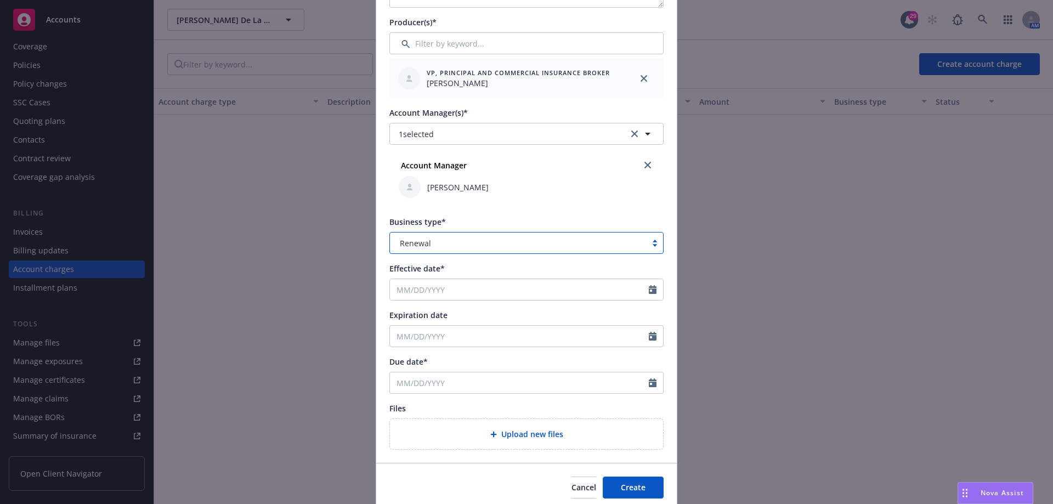
scroll to position [305, 0]
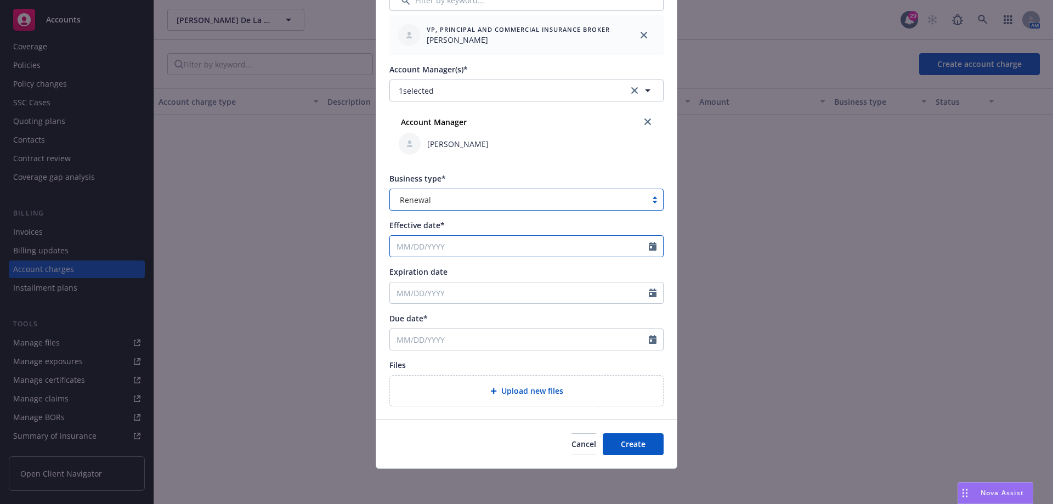
click at [428, 243] on input "Effective date*" at bounding box center [519, 246] width 259 height 21
select select "8"
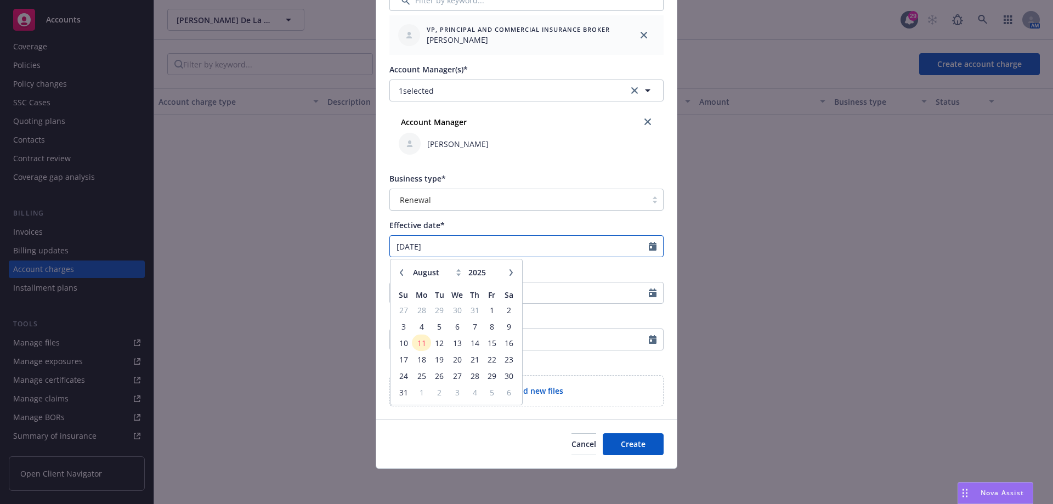
type input "06/13/2025"
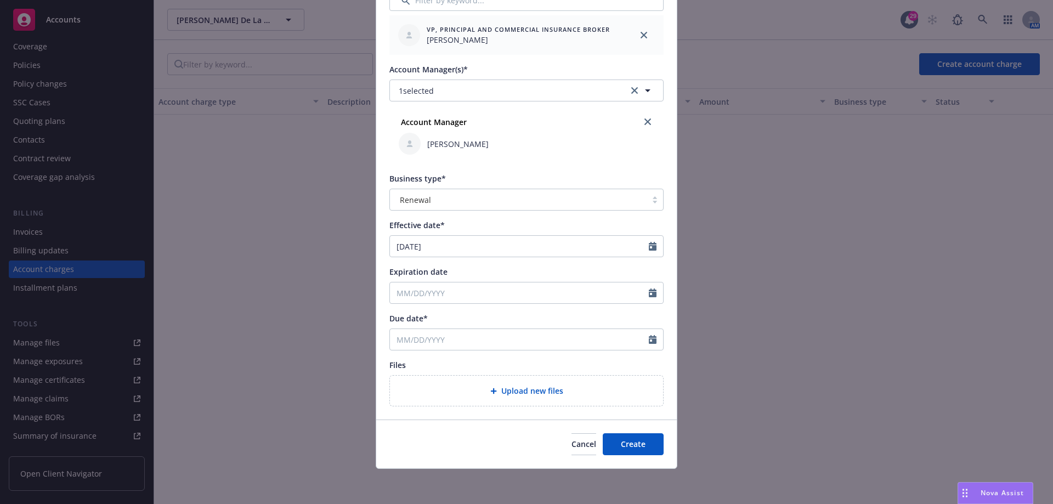
type input "06/13/2026"
click at [523, 163] on div "Account Manager Jennifer Martinez" at bounding box center [526, 134] width 273 height 57
select select "8"
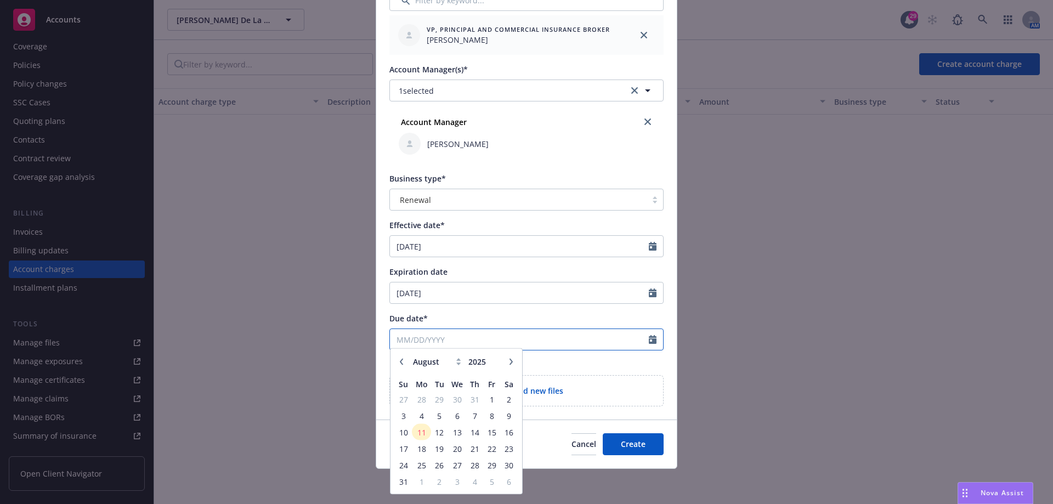
click at [441, 339] on input "Due date*" at bounding box center [519, 339] width 259 height 21
drag, startPoint x: 415, startPoint y: 469, endPoint x: 421, endPoint y: 469, distance: 6.0
click at [419, 469] on span "25" at bounding box center [421, 469] width 16 height 14
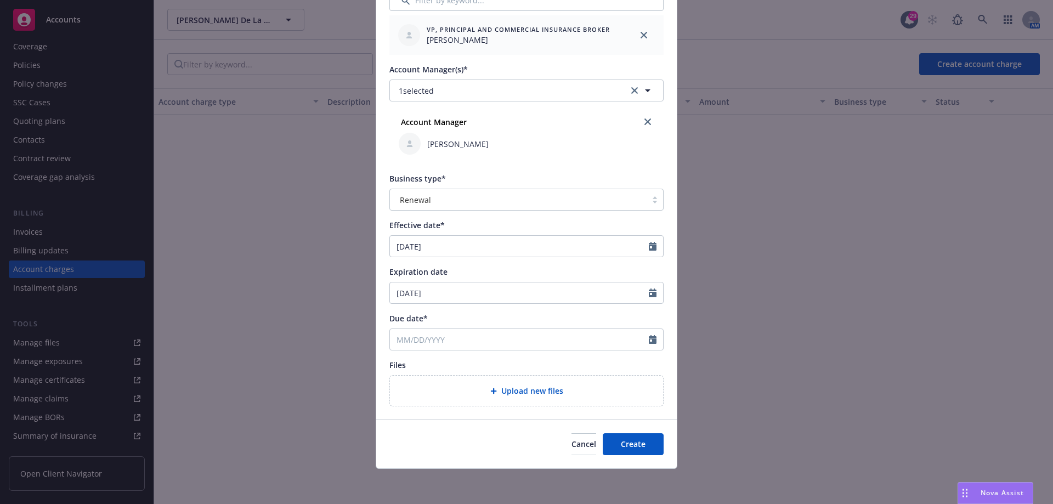
type input "08/25/2025"
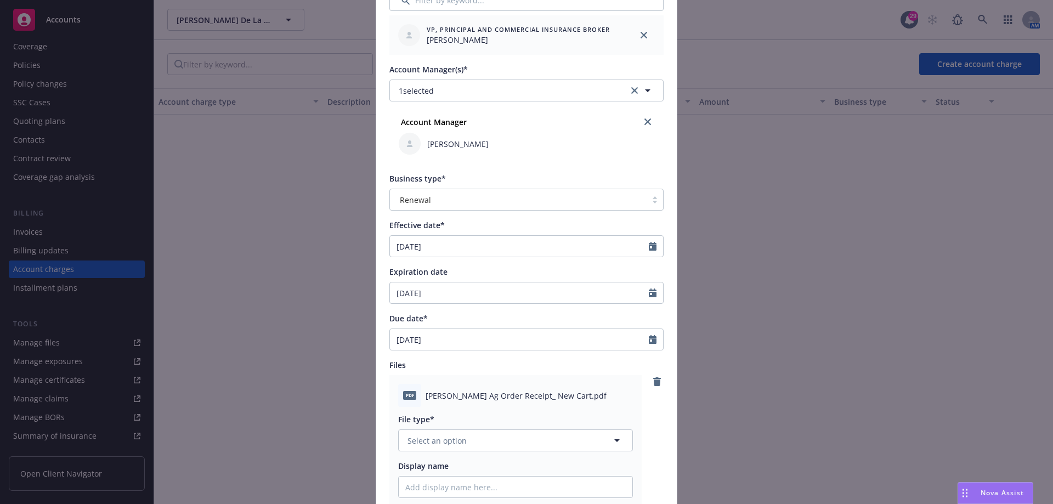
scroll to position [470, 0]
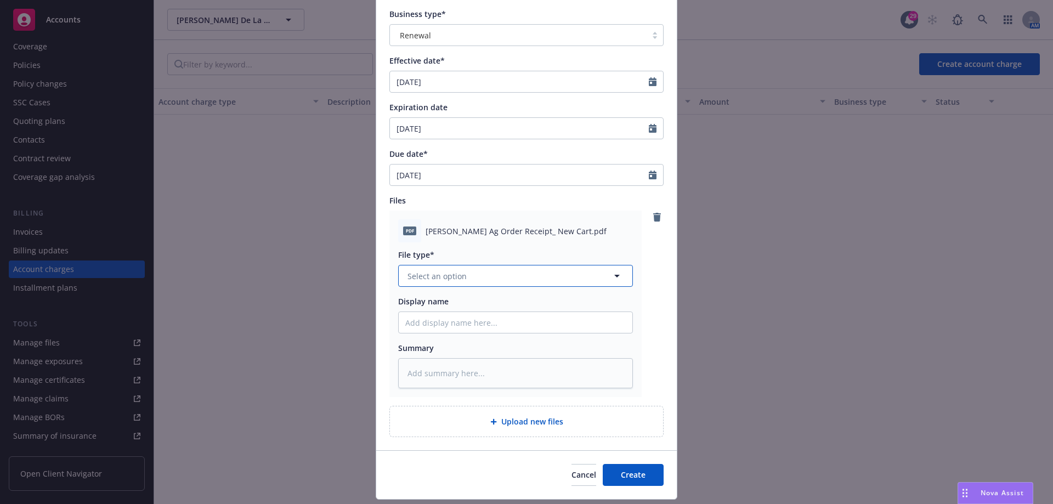
click at [428, 276] on span "Select an option" at bounding box center [436, 276] width 59 height 12
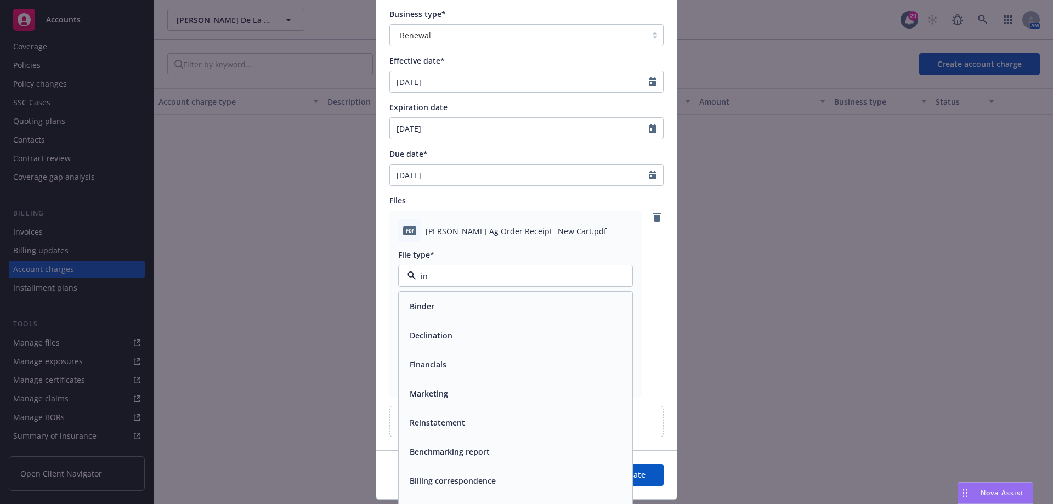
type input "inv"
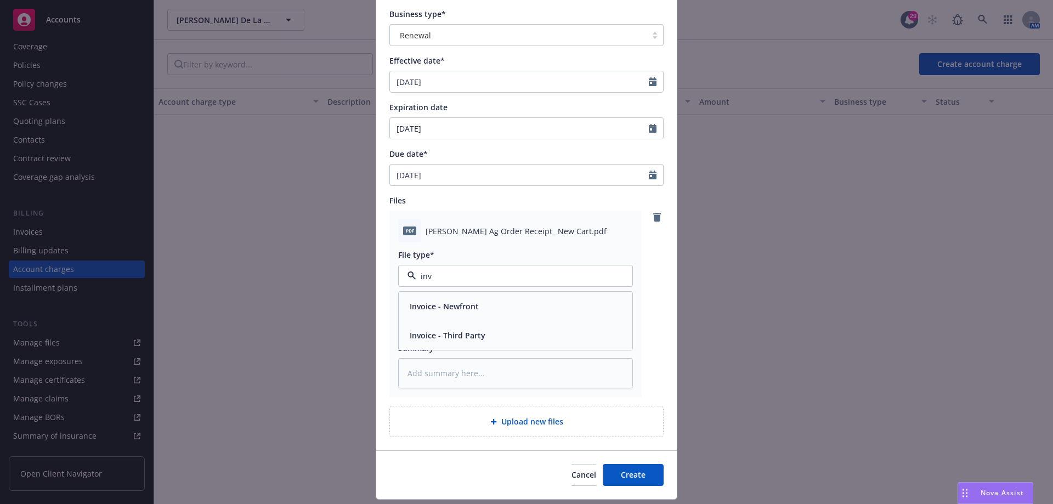
click at [469, 331] on span "Invoice - Third Party" at bounding box center [448, 336] width 76 height 12
click at [468, 321] on input "Display name" at bounding box center [516, 322] width 234 height 21
click at [654, 341] on div "pdf Luz Ag Order Receipt_ New Cart.pdf File type* Invoice - Third Party Invoice…" at bounding box center [526, 304] width 274 height 186
click at [428, 328] on input "Display name" at bounding box center [516, 322] width 234 height 21
type textarea "x"
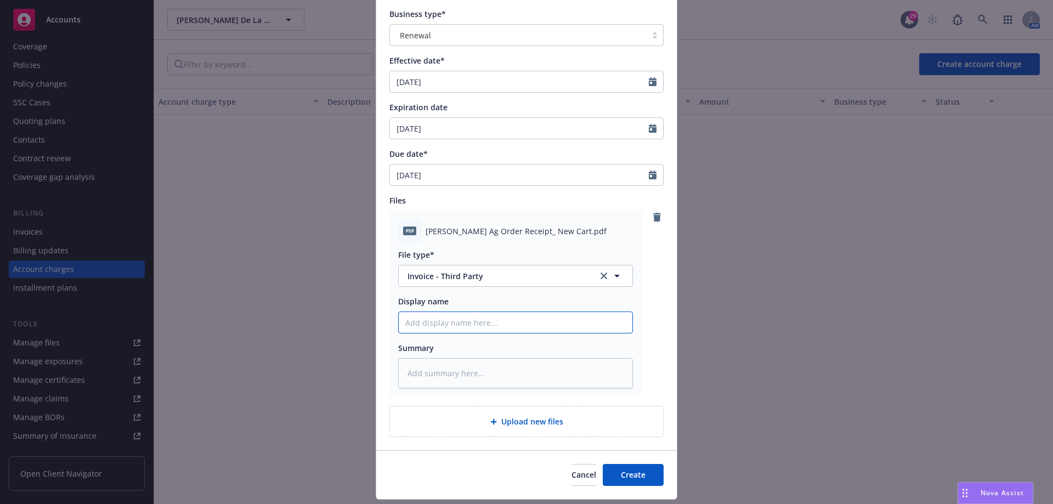
type input "O"
type textarea "x"
type input "Or"
type textarea "x"
type input "Ord"
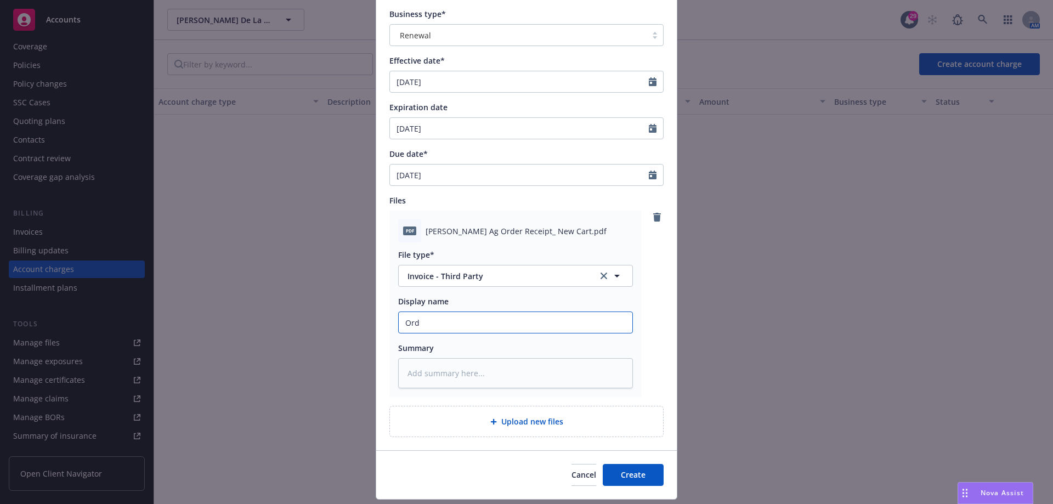
type textarea "x"
type input "Orde"
type textarea "x"
type input "Order"
type textarea "x"
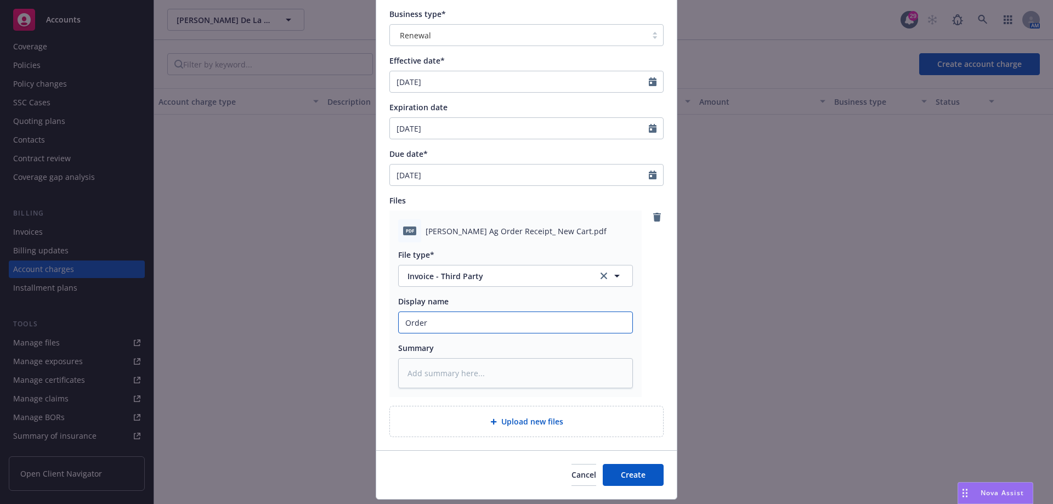
type input "Order"
type textarea "x"
type input "Order R"
type textarea "x"
type input "Order Re"
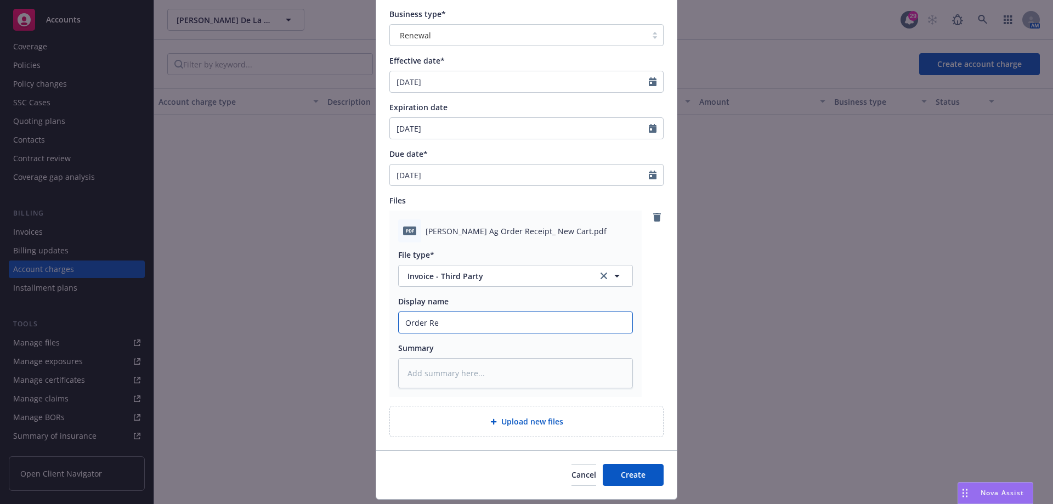
type textarea "x"
type input "Order Rec"
type textarea "x"
type input "Order Rece"
type textarea "x"
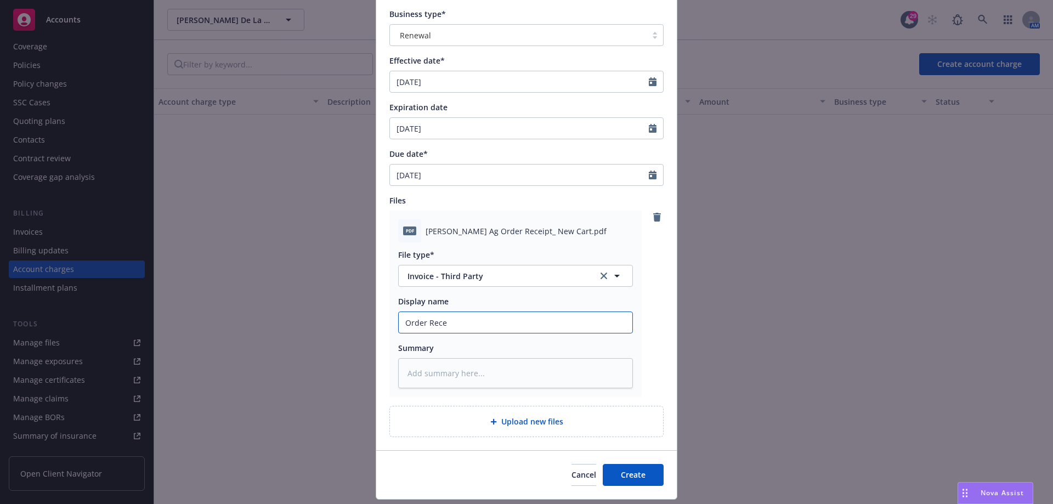
type input "Order Recei"
type textarea "x"
type input "Order Receip"
type textarea "x"
type input "Order Receipt"
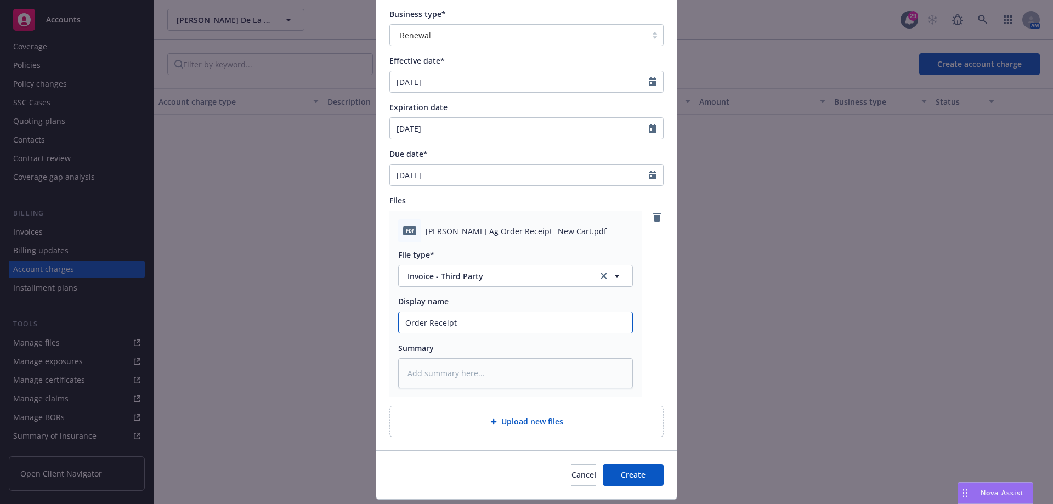
type textarea "x"
type input "Order Receipt"
type textarea "x"
type input "Order Receipt -"
type textarea "x"
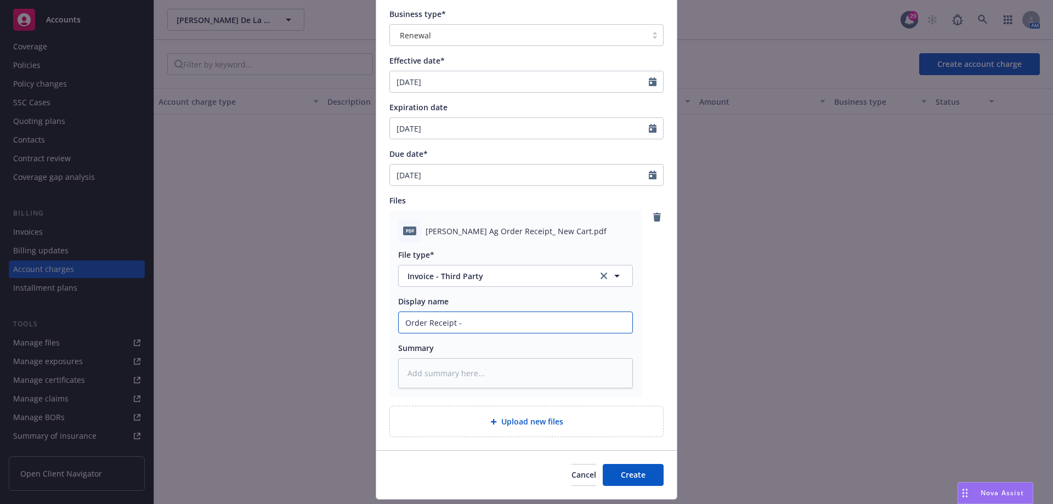
type input "Order Receipt -"
type textarea "x"
type input "Order Receipt - c"
type textarea "x"
type input "Order Receipt -"
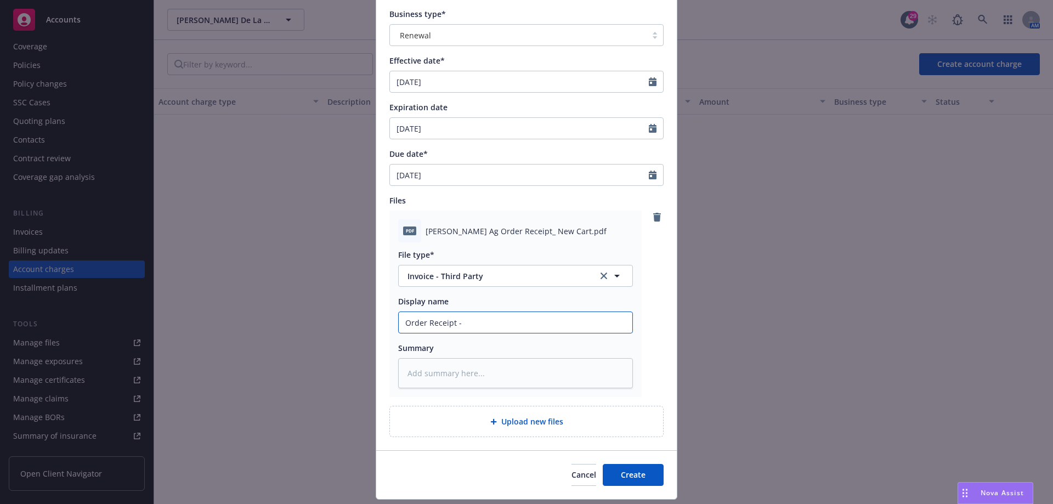
type textarea "x"
type input "Order Receipt - R"
type textarea "x"
type input "Order Receipt -"
type textarea "x"
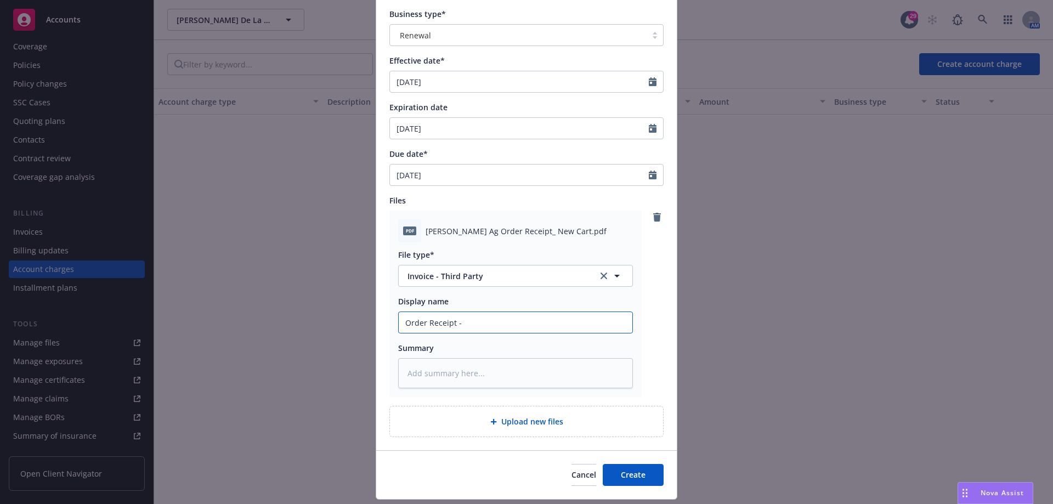
type input "Order Receipt -"
type textarea "x"
type input "Order Receipt"
click at [639, 469] on span "Create" at bounding box center [633, 474] width 25 height 10
type textarea "x"
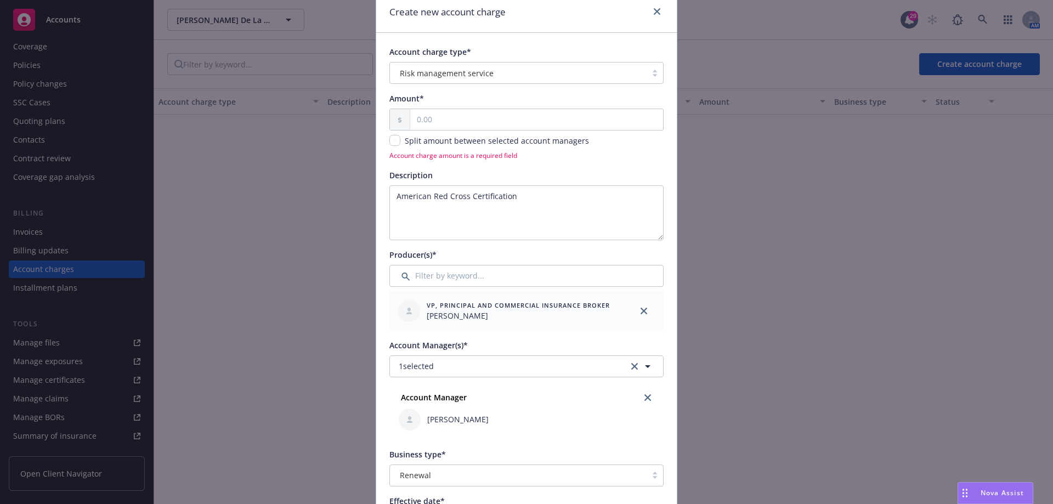
scroll to position [0, 0]
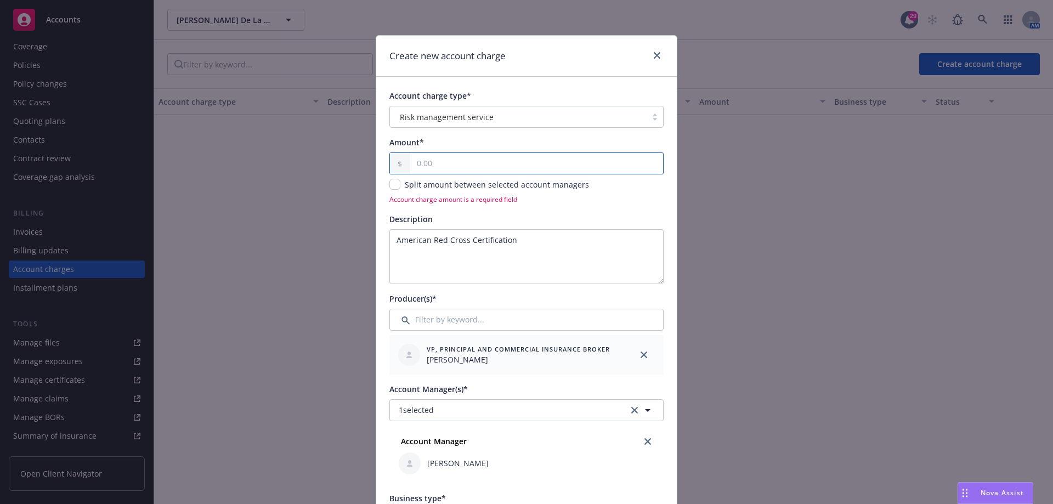
click at [434, 162] on input "text" at bounding box center [536, 163] width 253 height 21
type input "2.00"
type textarea "x"
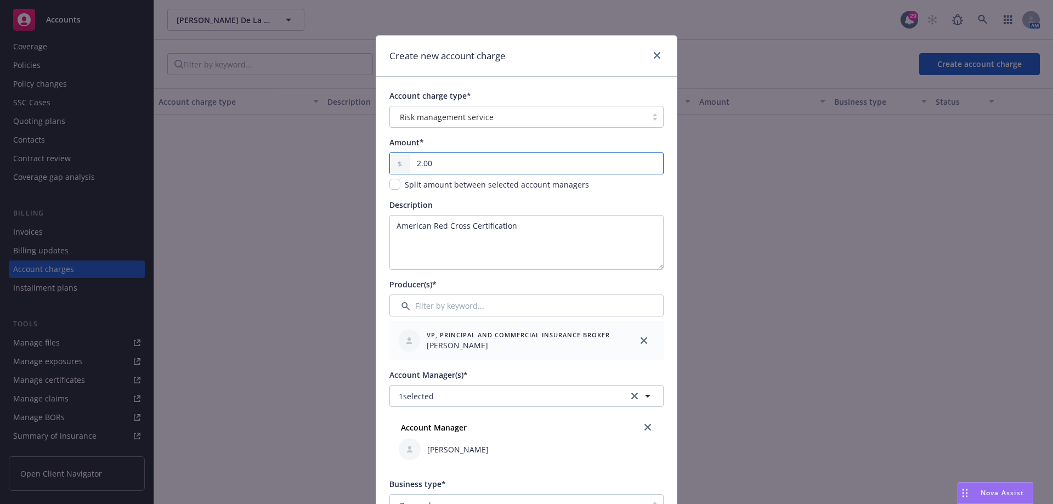
type input "20.00"
type textarea "x"
type input "200.00"
type textarea "x"
type input "200.00"
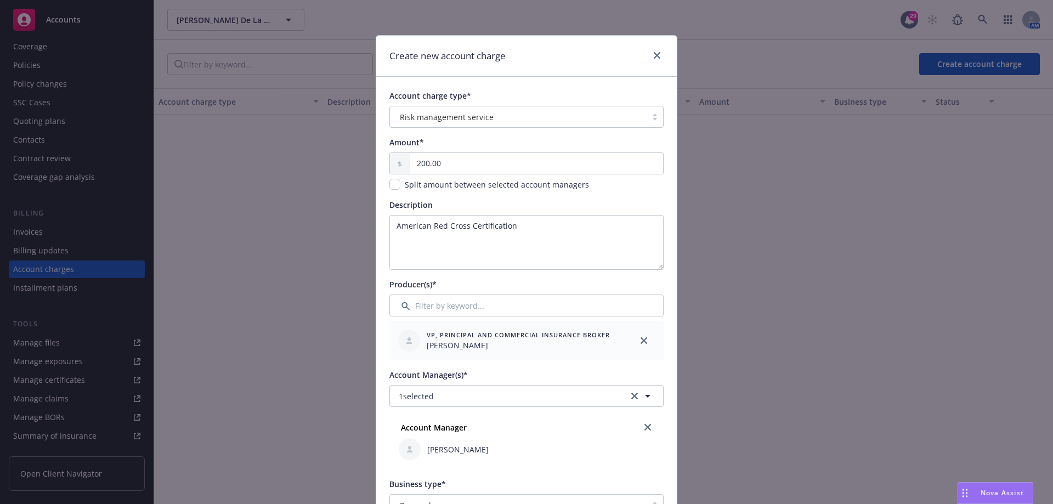
click at [504, 143] on div "Amount*" at bounding box center [526, 143] width 274 height 12
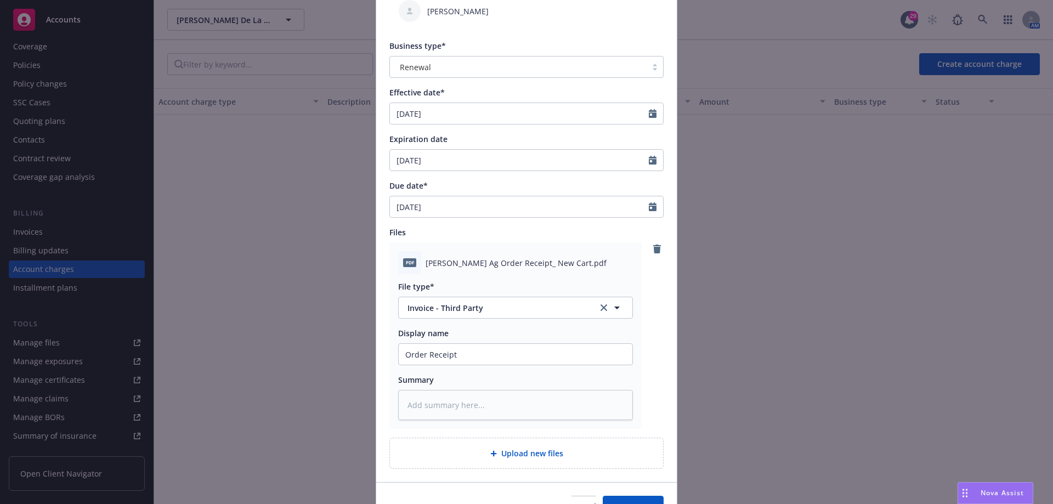
scroll to position [501, 0]
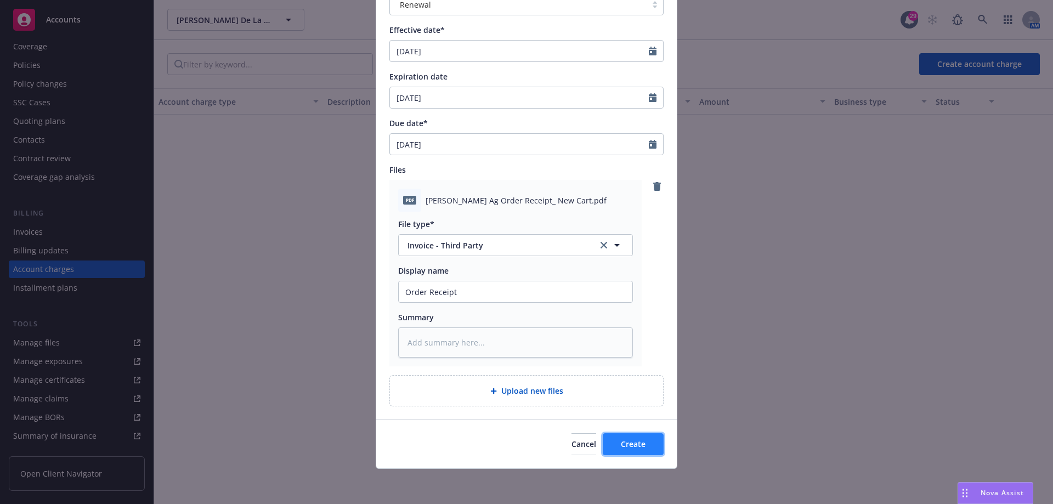
click at [650, 448] on button "Create" at bounding box center [633, 444] width 61 height 22
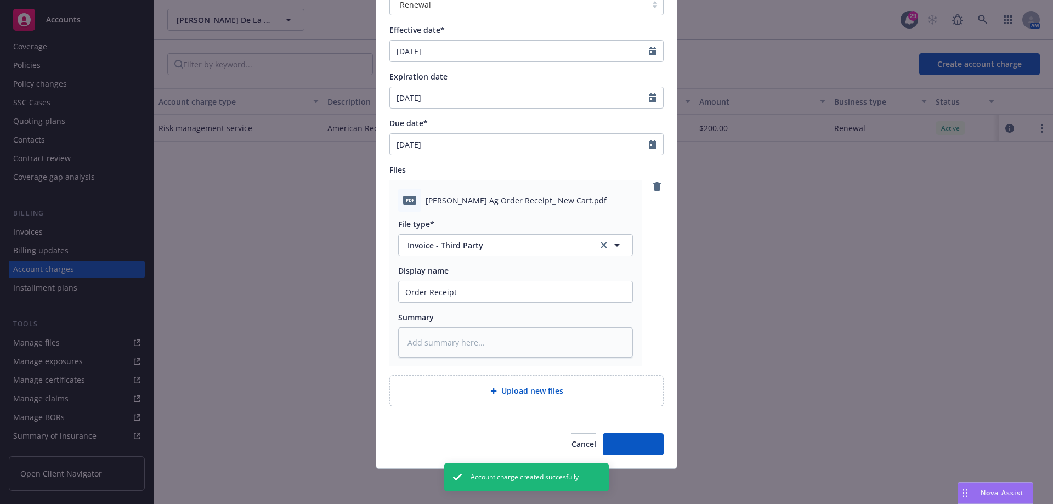
type textarea "x"
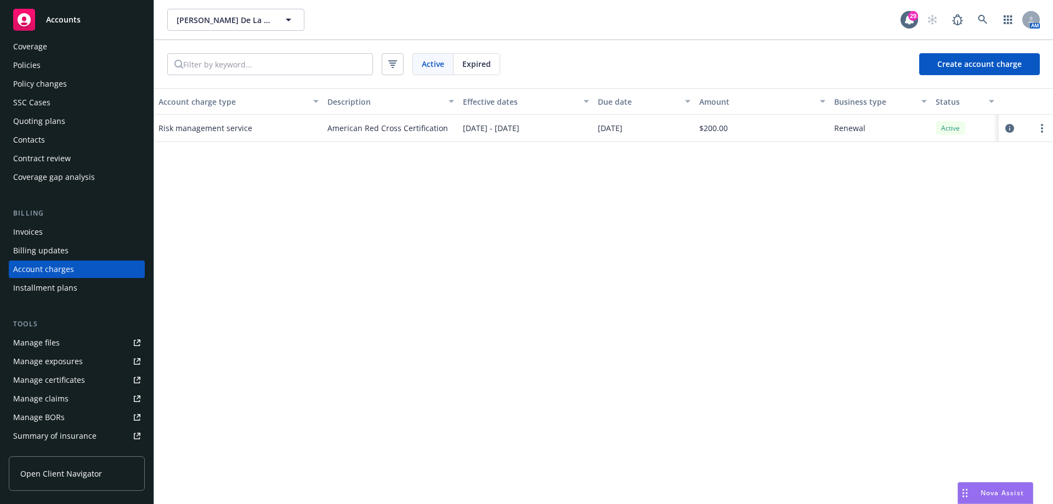
click at [64, 231] on div "Invoices" at bounding box center [76, 232] width 127 height 18
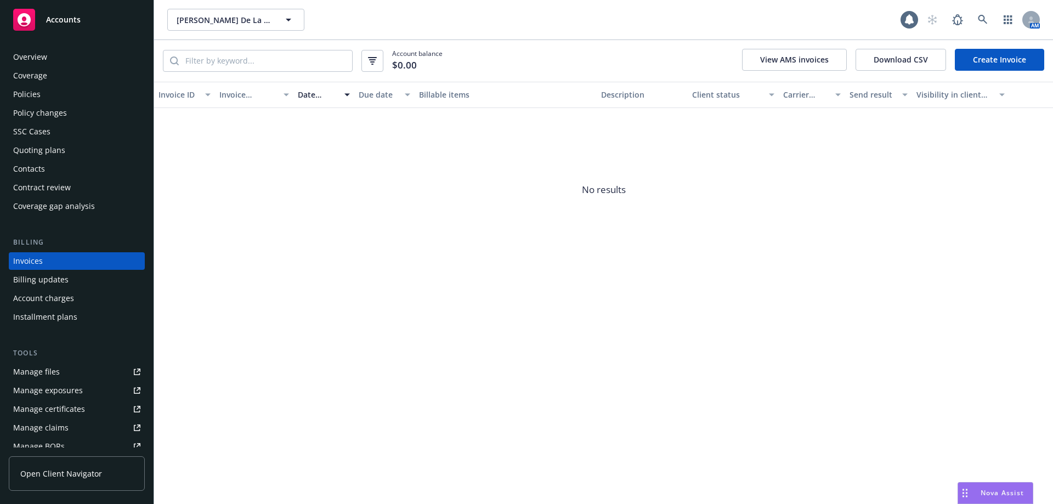
click at [989, 61] on link "Create Invoice" at bounding box center [999, 60] width 89 height 22
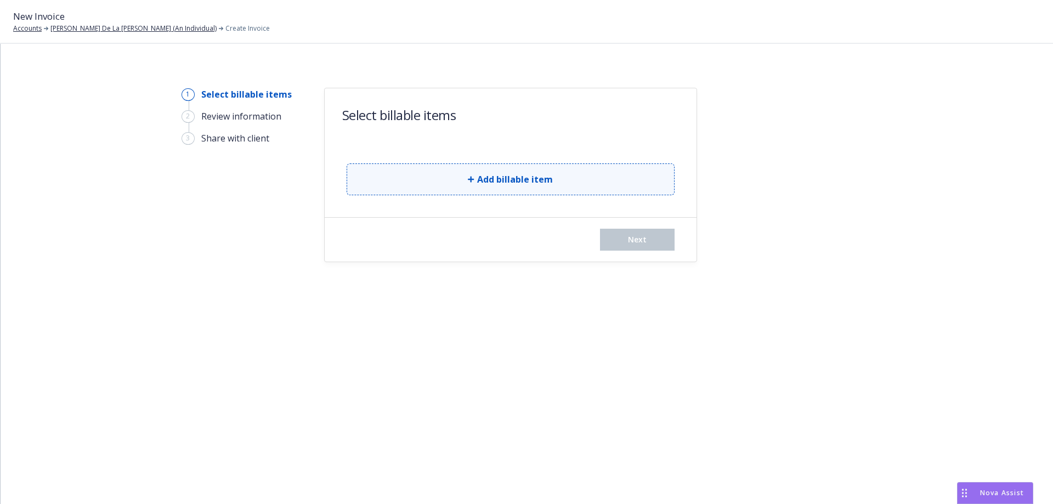
click at [407, 172] on button "Add billable item" at bounding box center [511, 179] width 328 height 32
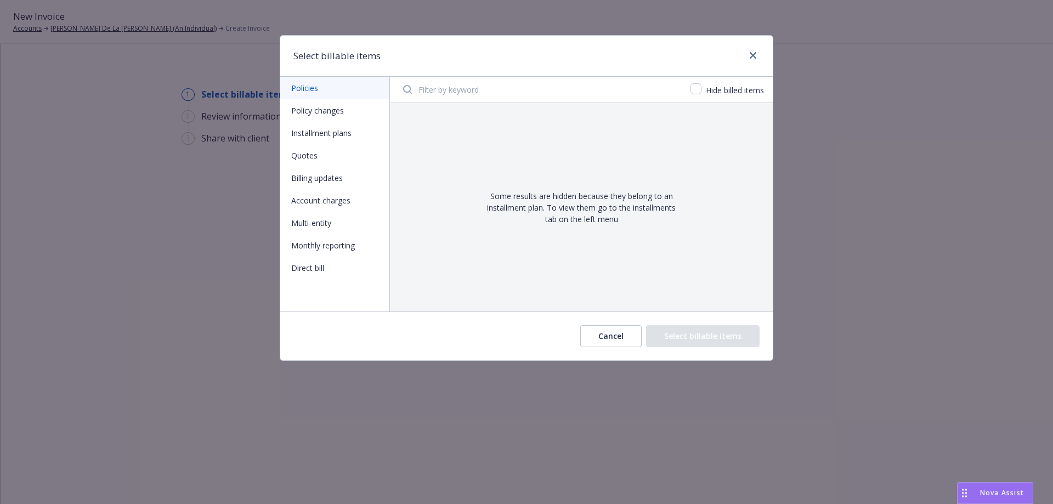
click at [338, 112] on button "Policy changes" at bounding box center [334, 110] width 109 height 22
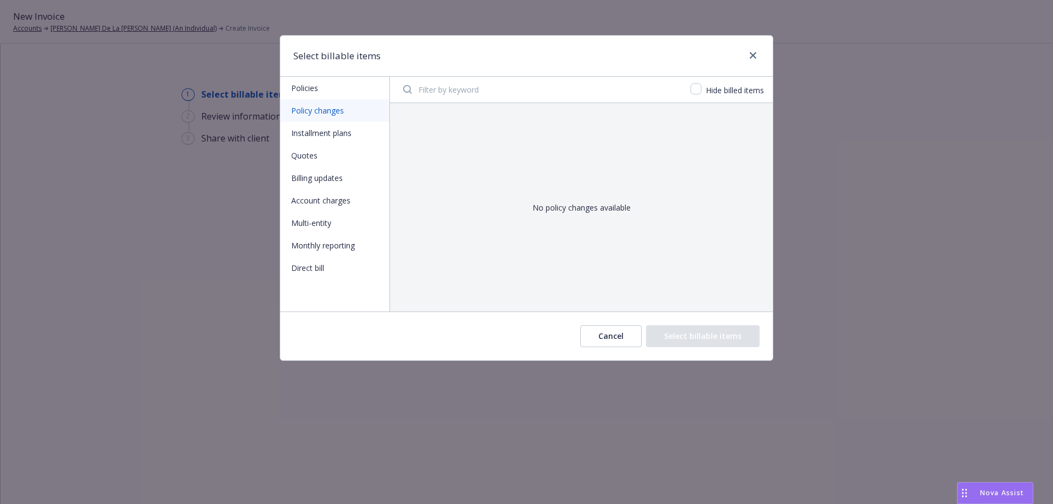
click at [331, 208] on button "Account charges" at bounding box center [334, 200] width 109 height 22
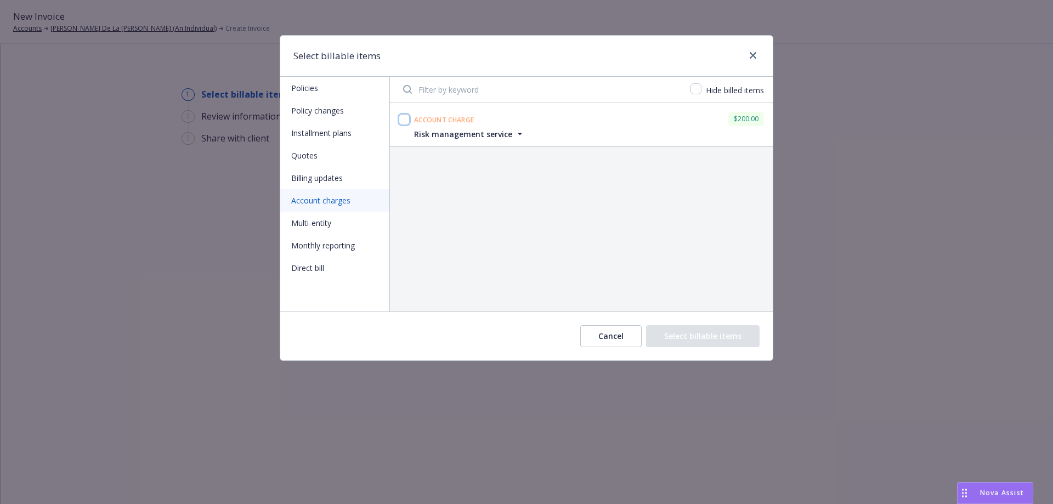
drag, startPoint x: 402, startPoint y: 119, endPoint x: 410, endPoint y: 124, distance: 8.7
click at [403, 119] on input "checkbox" at bounding box center [404, 119] width 11 height 11
checkbox input "true"
click at [677, 339] on button "Select billable items" at bounding box center [703, 336] width 114 height 22
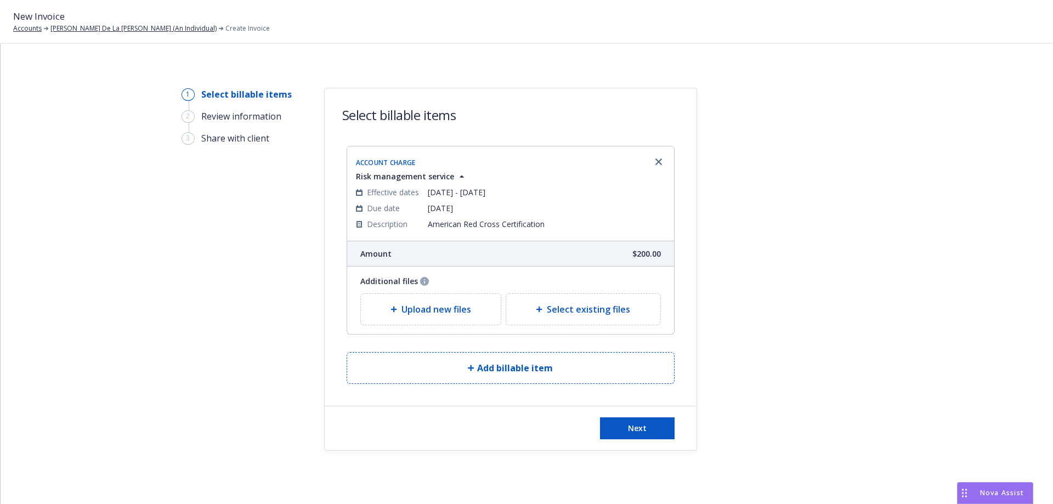
click at [574, 294] on div "Select existing files" at bounding box center [583, 309] width 155 height 32
select select "Invoice - Third Party"
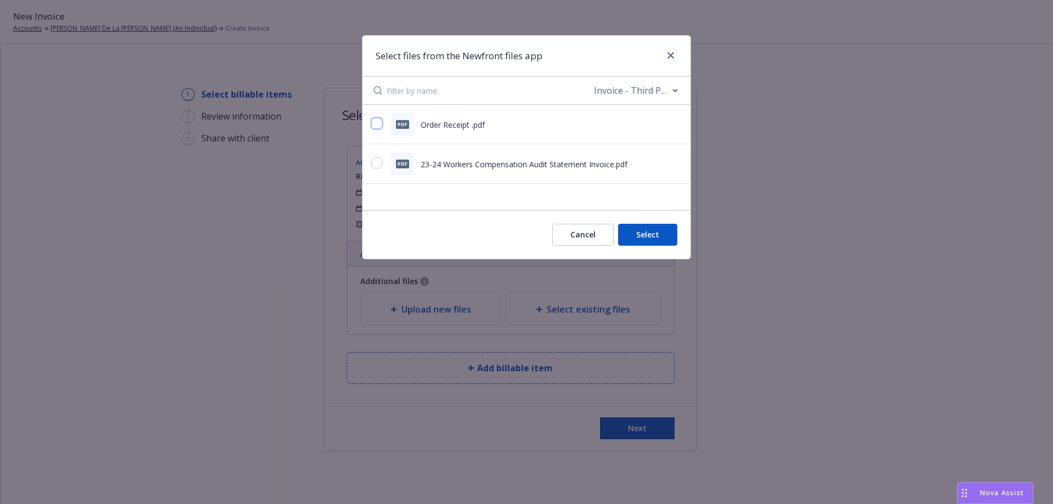
click at [371, 121] on input "checkbox" at bounding box center [376, 123] width 11 height 11
checkbox input "true"
click at [650, 237] on button "Select 1 file" at bounding box center [638, 235] width 80 height 22
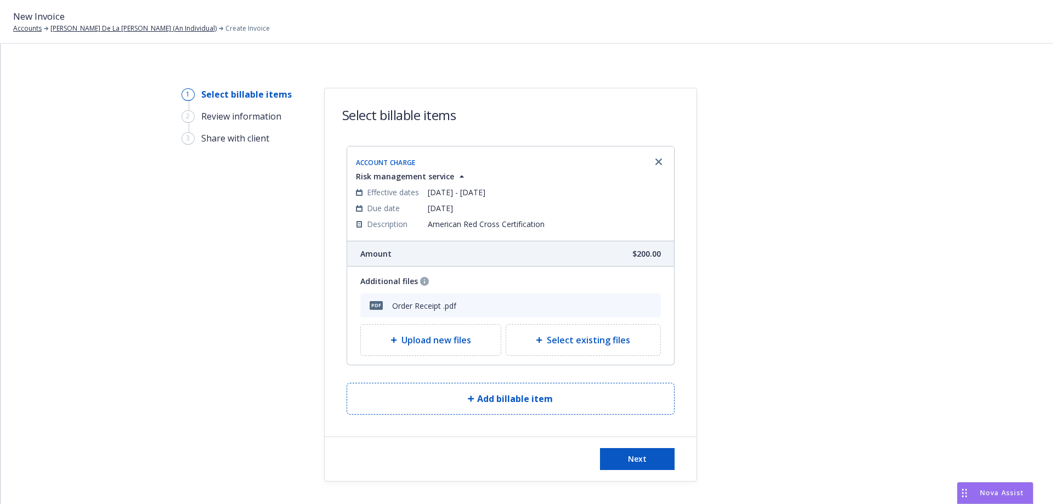
scroll to position [21, 0]
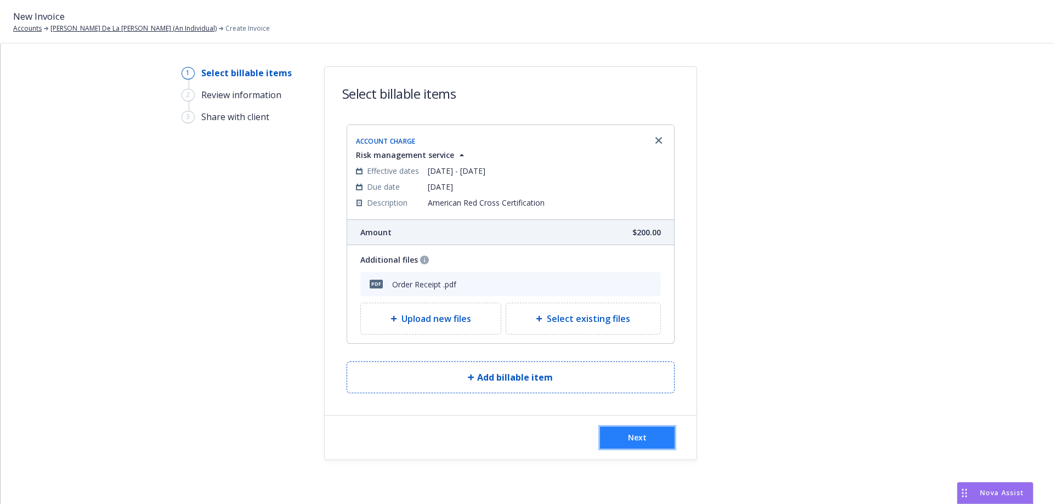
click at [619, 435] on button "Next" at bounding box center [637, 438] width 75 height 22
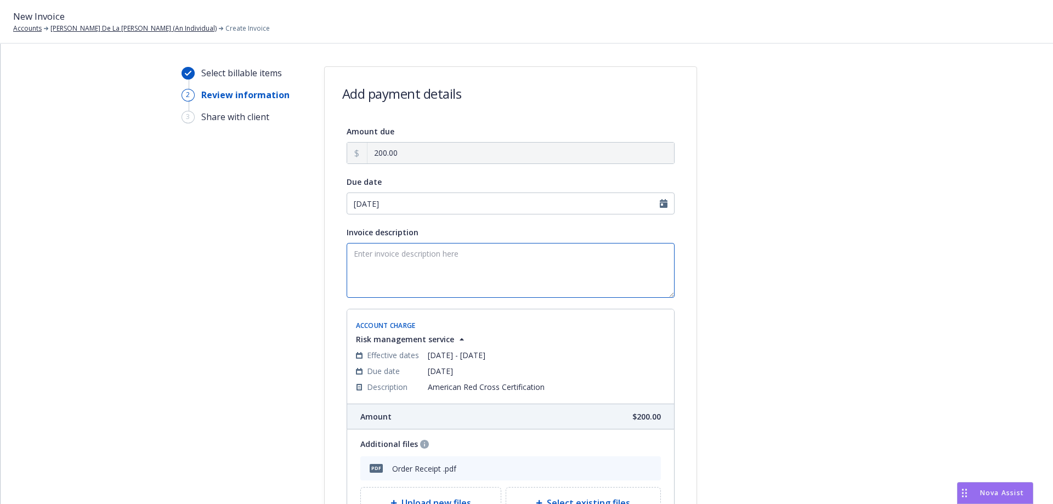
click at [370, 251] on textarea "Invoice description" at bounding box center [511, 270] width 328 height 55
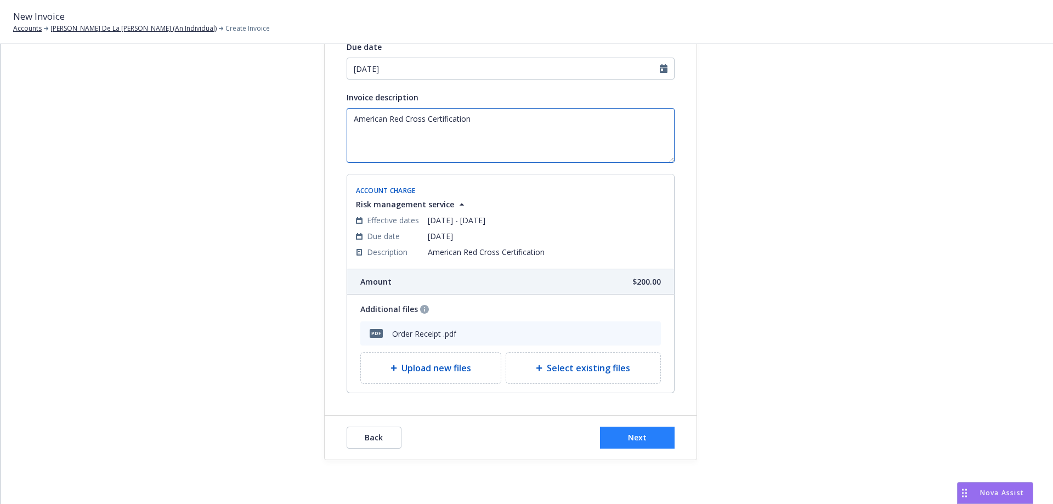
type textarea "American Red Cross Certification"
click at [636, 440] on span "Next" at bounding box center [637, 437] width 19 height 10
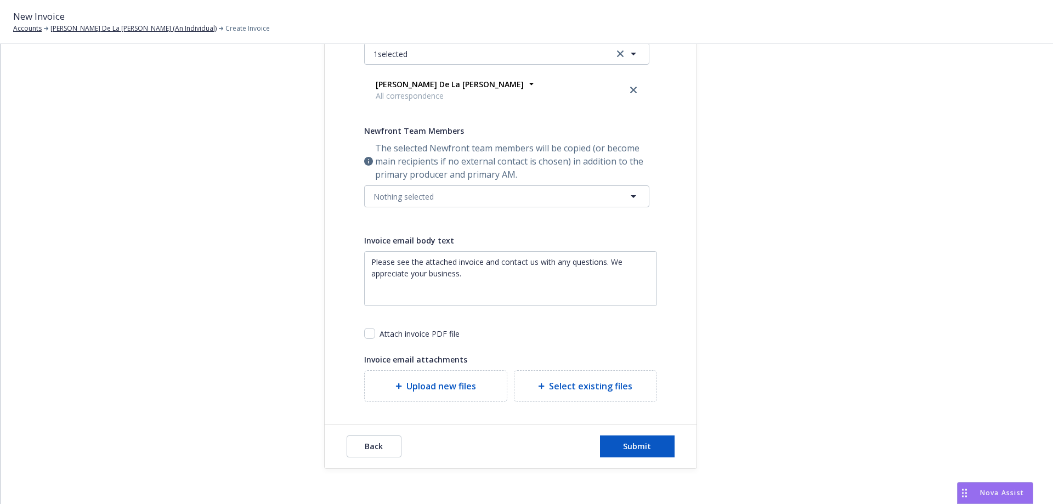
scroll to position [245, 0]
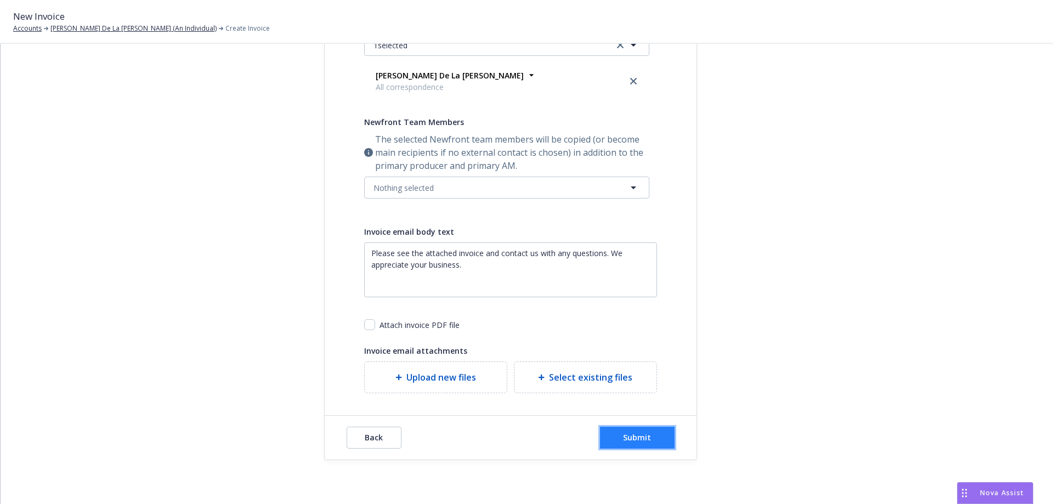
click at [624, 438] on span "Submit" at bounding box center [637, 437] width 28 height 10
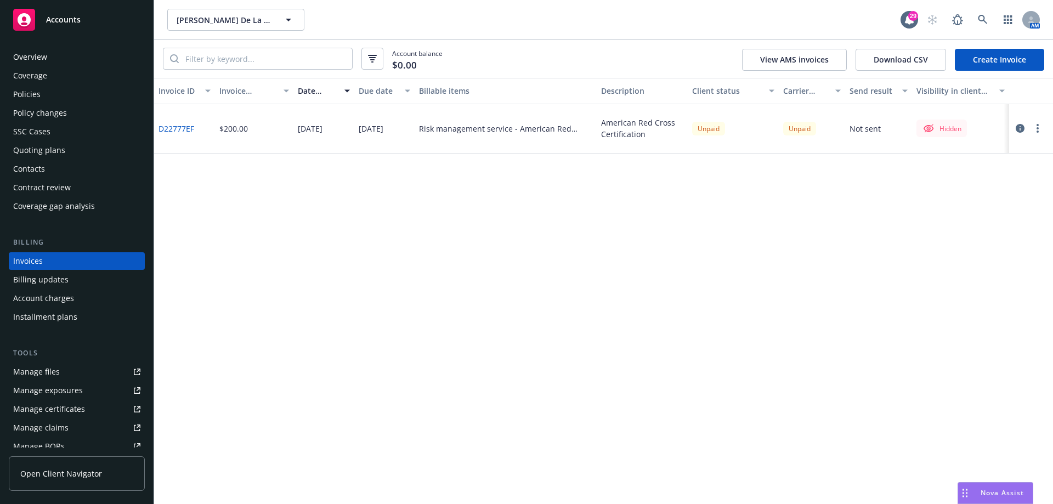
click at [1040, 131] on button "button" at bounding box center [1037, 128] width 13 height 13
click at [979, 216] on link "Make it visible in client dash" at bounding box center [974, 217] width 140 height 22
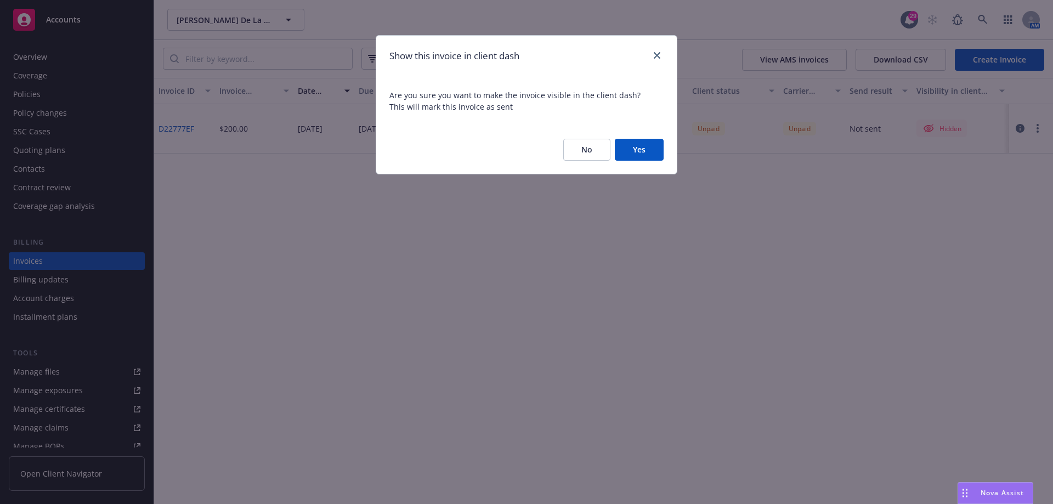
click at [651, 150] on button "Yes" at bounding box center [639, 150] width 49 height 22
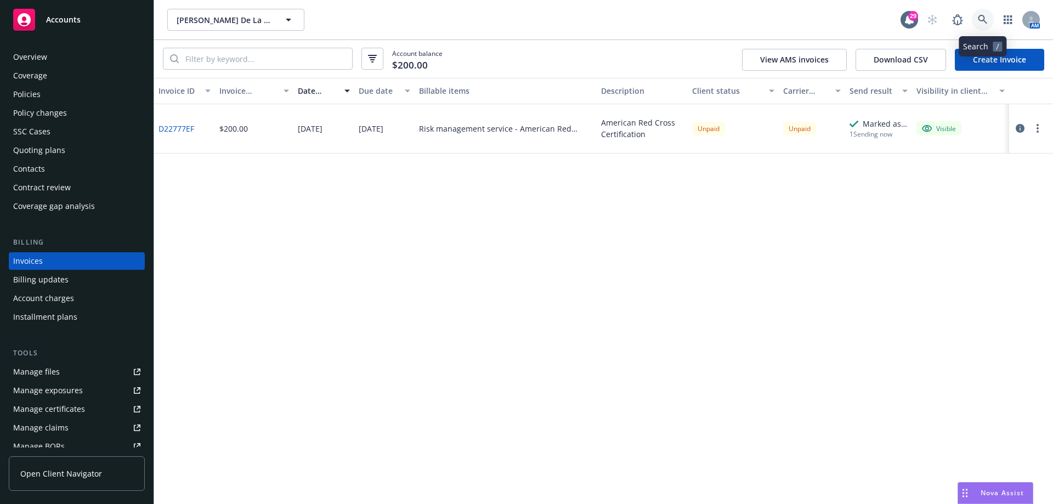
click at [985, 18] on icon at bounding box center [983, 20] width 10 height 10
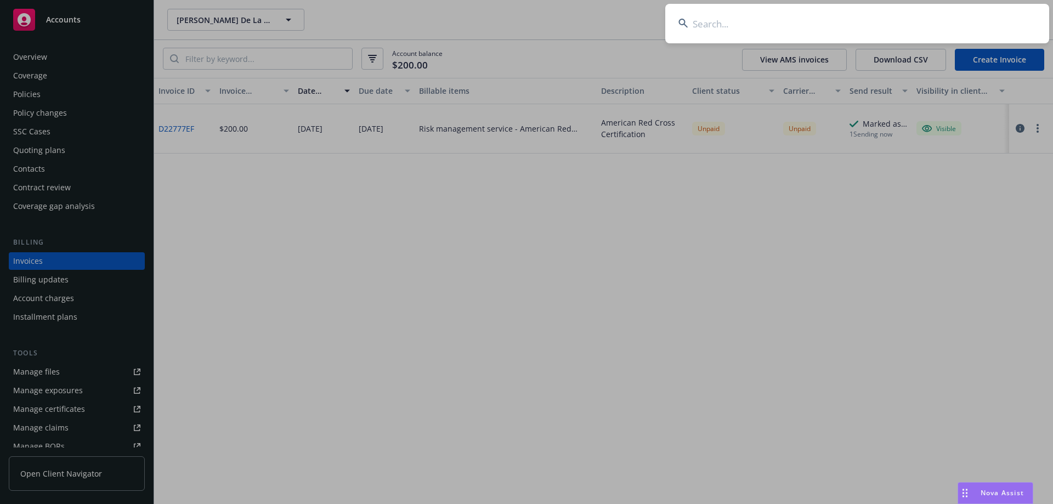
click at [745, 24] on input at bounding box center [857, 23] width 384 height 39
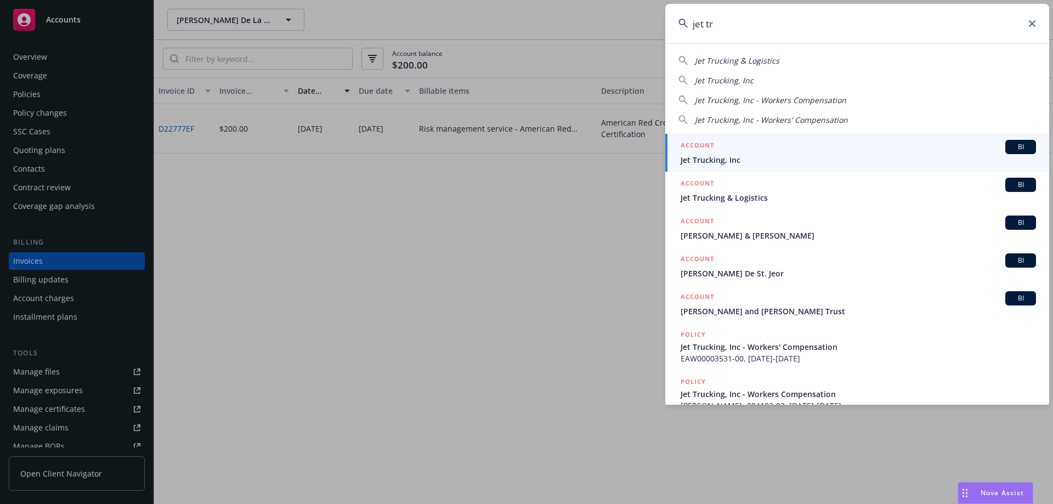
type input "jet tr"
click at [722, 161] on span "Jet Trucking, Inc" at bounding box center [858, 160] width 355 height 12
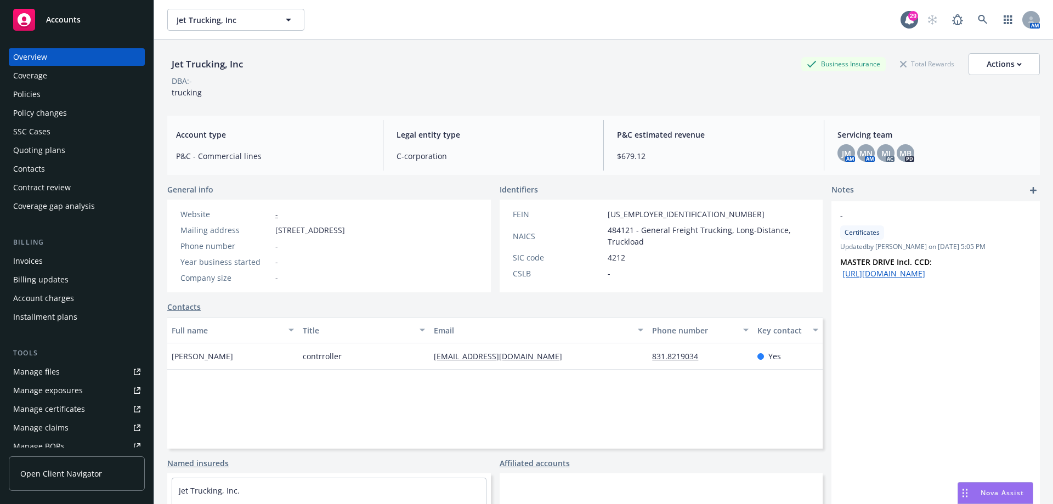
click at [41, 92] on div "Policies" at bounding box center [76, 95] width 127 height 18
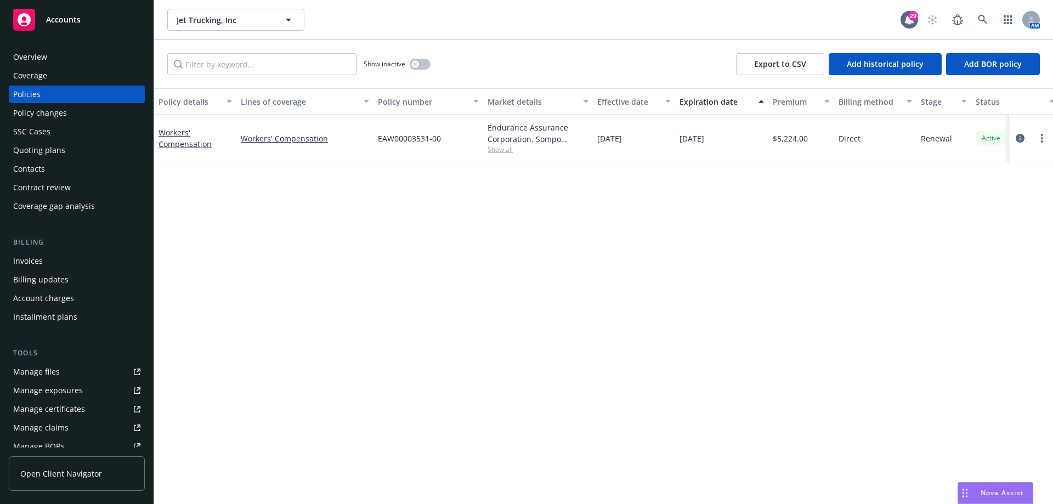
click at [63, 166] on div "Contacts" at bounding box center [76, 169] width 127 height 18
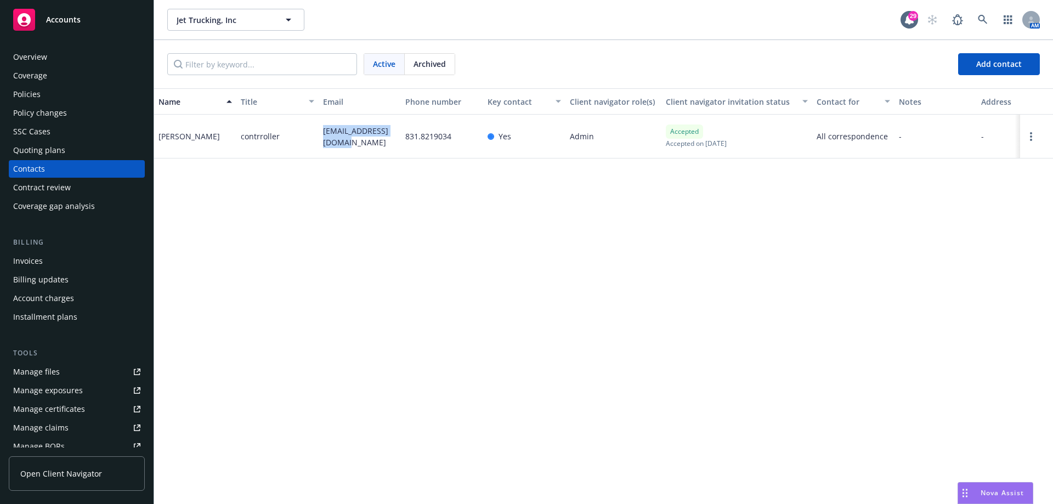
drag, startPoint x: 337, startPoint y: 141, endPoint x: 312, endPoint y: 123, distance: 30.3
click at [312, 123] on div "Mario Rangel contrroller mario@jettrucking.net 831.8219034 Yes Admin Accepted A…" at bounding box center [603, 137] width 899 height 44
copy div "mario@jettrucking.net"
click at [70, 100] on div "Policies" at bounding box center [76, 95] width 127 height 18
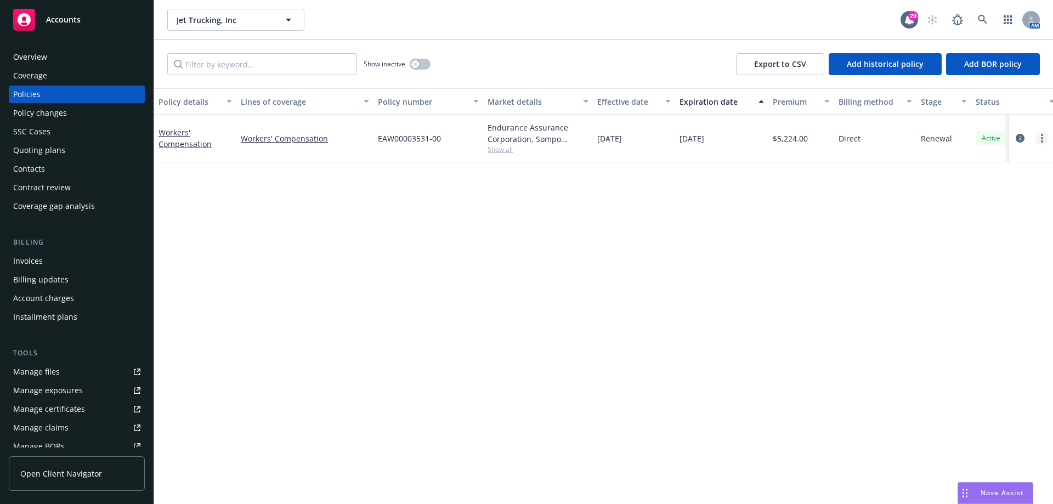
click at [1037, 137] on link "more" at bounding box center [1041, 138] width 13 height 13
click at [458, 253] on div "Policy details Lines of coverage Policy number Market details Effective date Ex…" at bounding box center [603, 296] width 899 height 416
click at [418, 64] on div "button" at bounding box center [415, 64] width 8 height 8
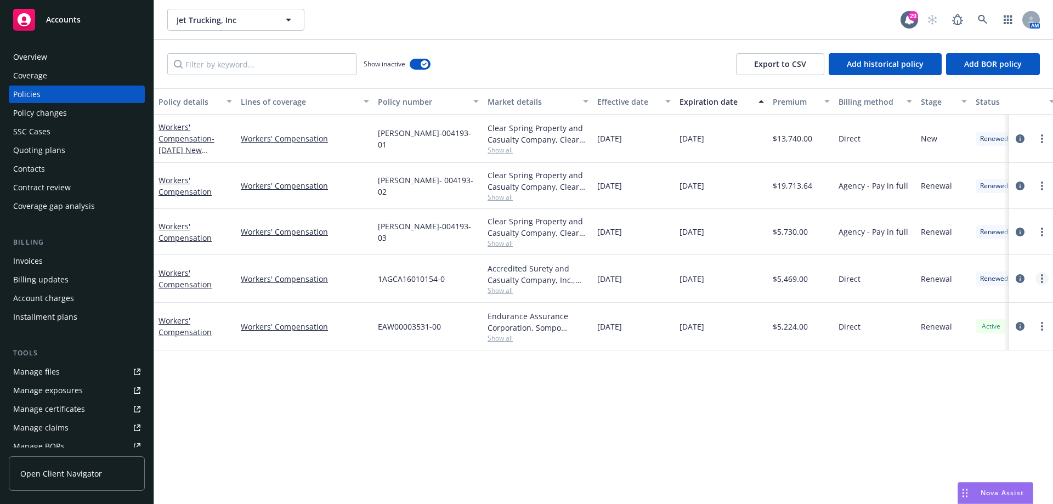
click at [1044, 280] on link "more" at bounding box center [1041, 278] width 13 height 13
click at [967, 434] on link "Copy logging email" at bounding box center [983, 433] width 129 height 22
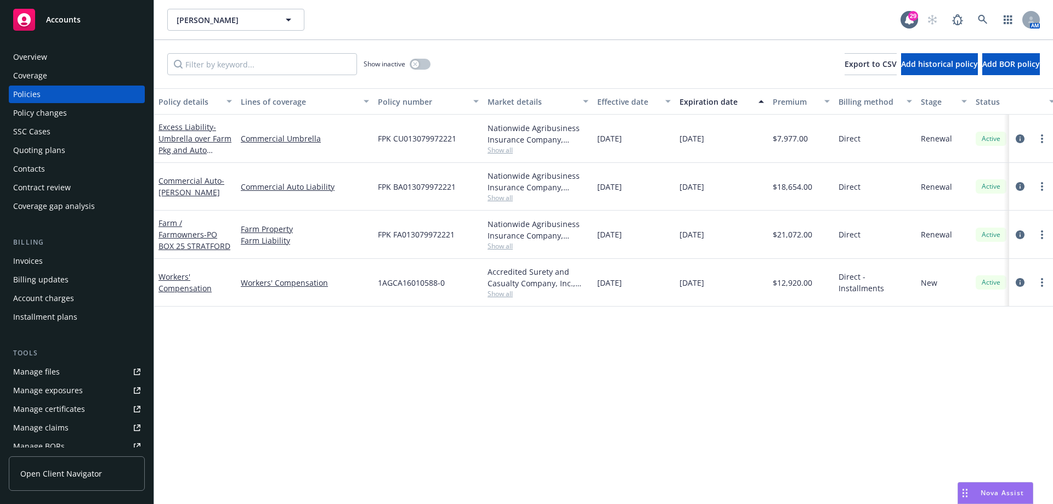
scroll to position [211, 0]
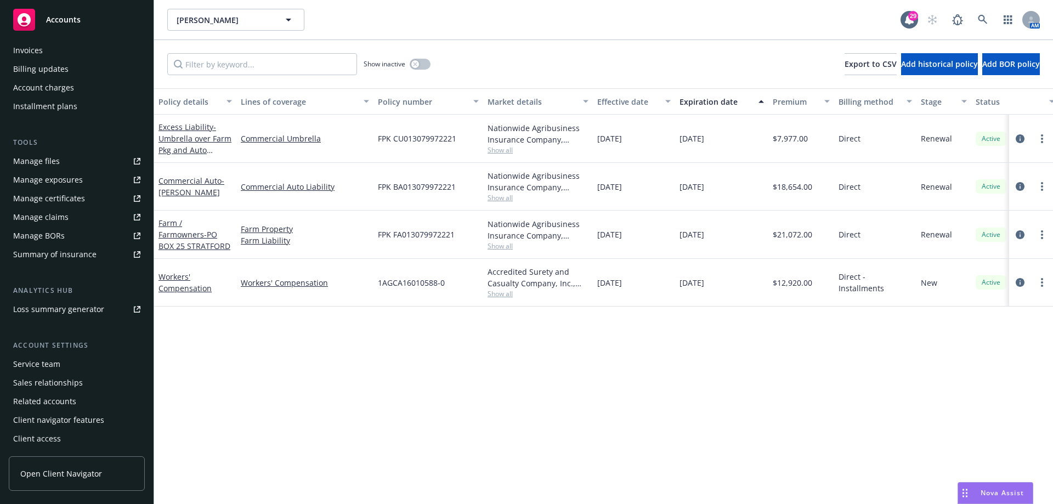
click at [58, 364] on div "Service team" at bounding box center [36, 364] width 47 height 18
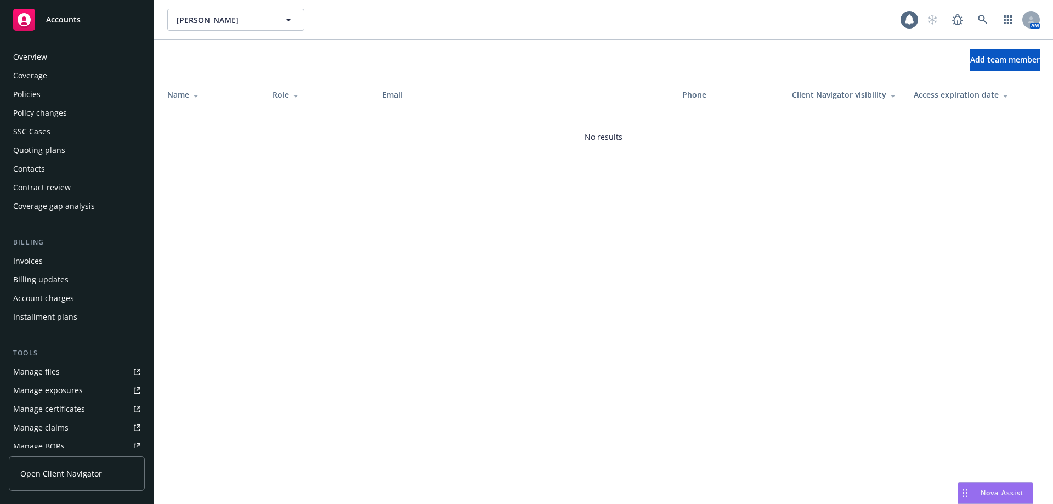
scroll to position [211, 0]
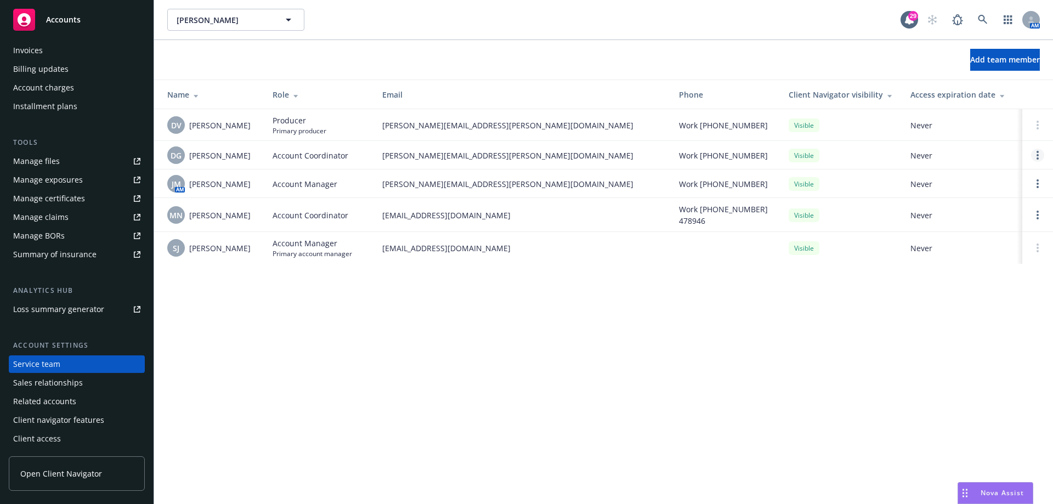
click at [1037, 155] on circle "Open options" at bounding box center [1037, 155] width 2 height 2
click at [813, 327] on div "[PERSON_NAME] [PERSON_NAME] 29 AM Add team member Name Role Email Phone Client …" at bounding box center [603, 252] width 899 height 504
click at [1032, 183] on link "Open options" at bounding box center [1037, 183] width 13 height 13
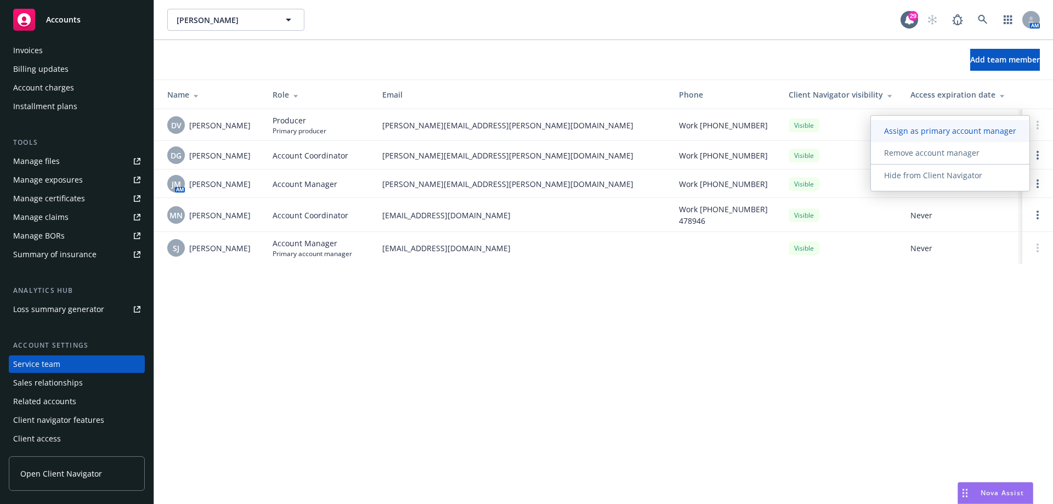
click at [945, 132] on span "Assign as primary account manager" at bounding box center [950, 131] width 158 height 10
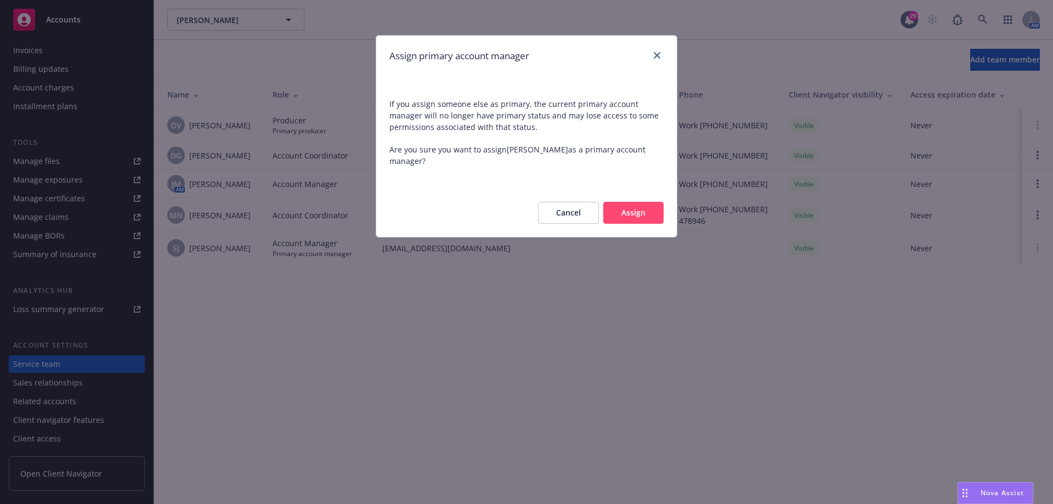
click at [641, 211] on button "Assign" at bounding box center [633, 213] width 60 height 22
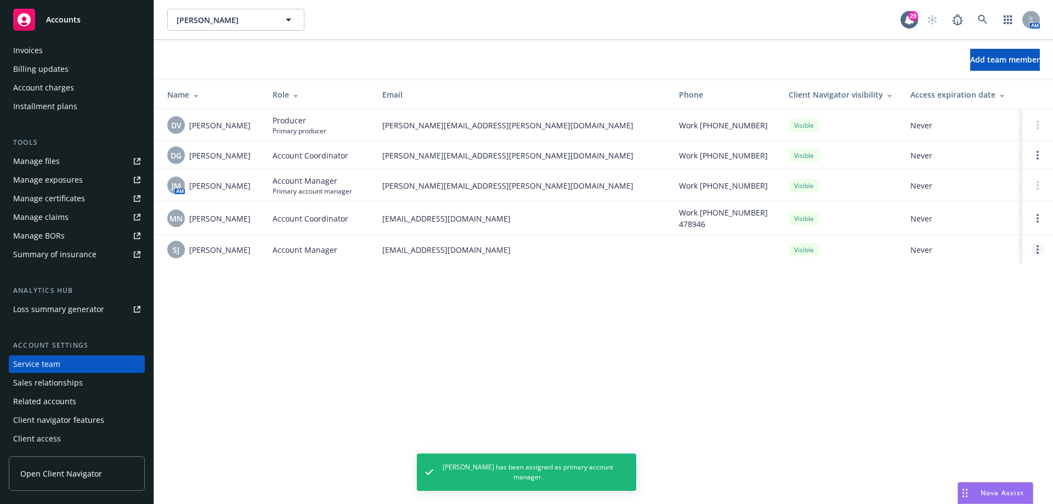
click at [1032, 251] on link "Open options" at bounding box center [1037, 249] width 13 height 13
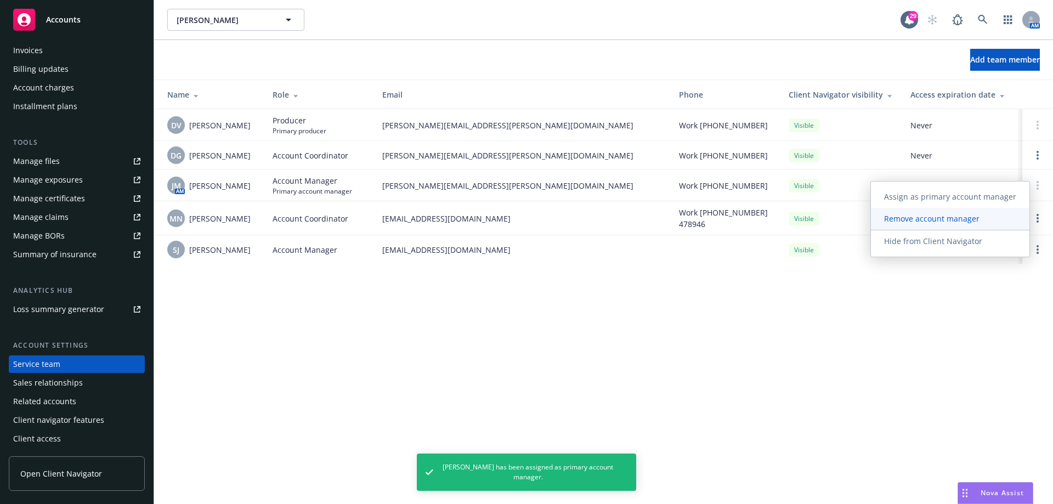
click at [926, 213] on span "Remove account manager" at bounding box center [932, 218] width 122 height 10
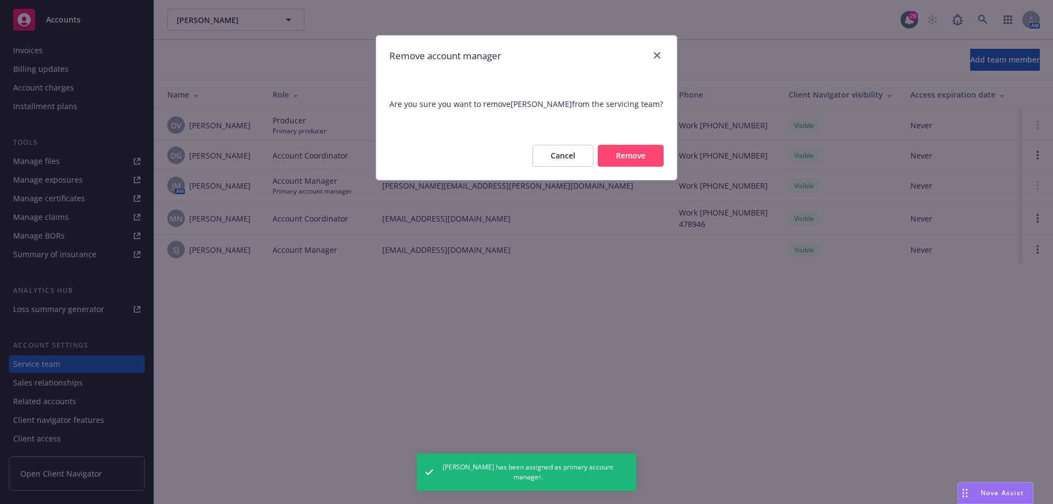
click at [631, 162] on button "Remove" at bounding box center [631, 156] width 66 height 22
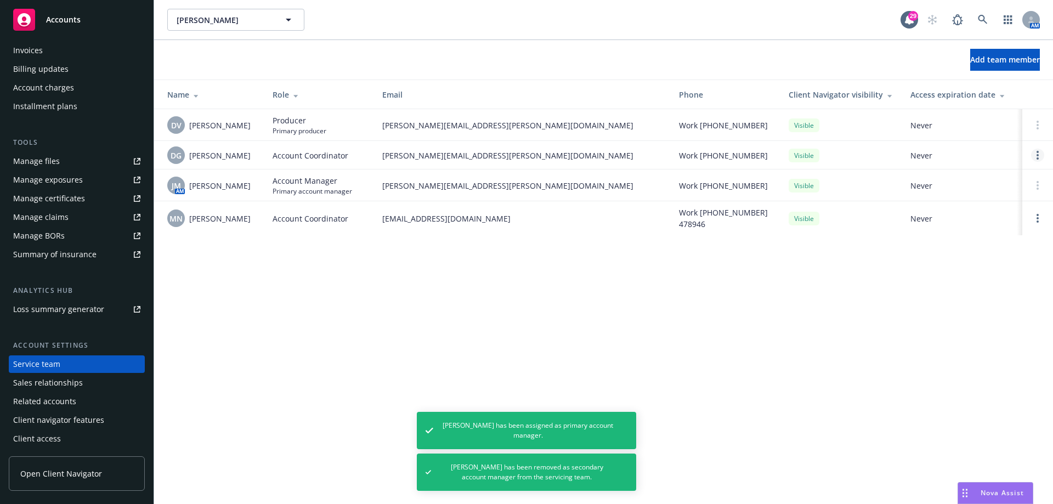
click at [1037, 155] on circle "Open options" at bounding box center [1037, 155] width 2 height 2
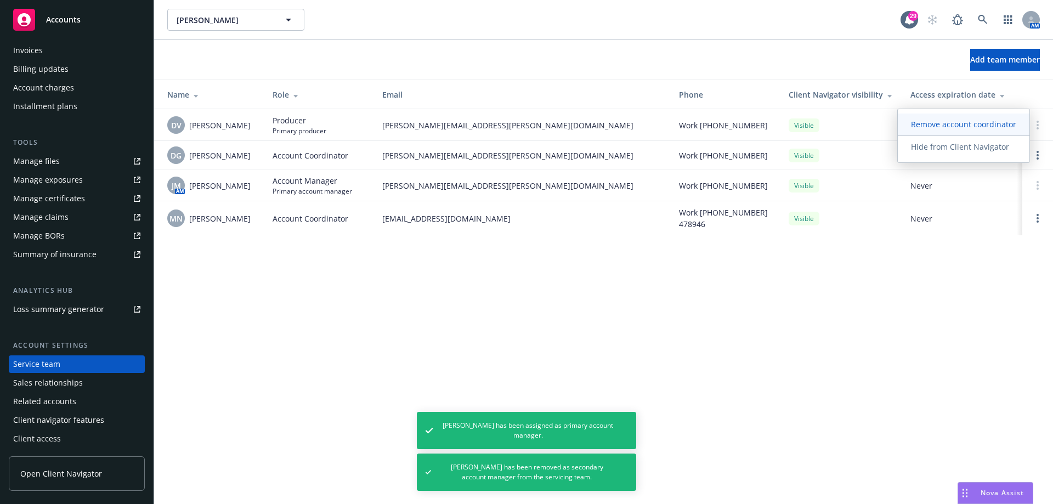
click at [951, 123] on span "Remove account coordinator" at bounding box center [964, 124] width 132 height 10
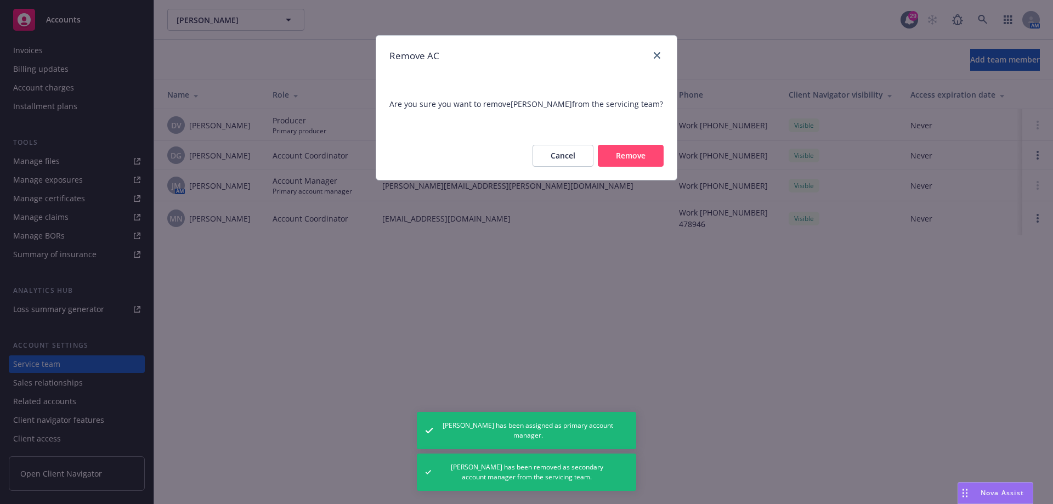
click at [634, 167] on button "Remove" at bounding box center [631, 156] width 66 height 22
